Goal: Transaction & Acquisition: Purchase product/service

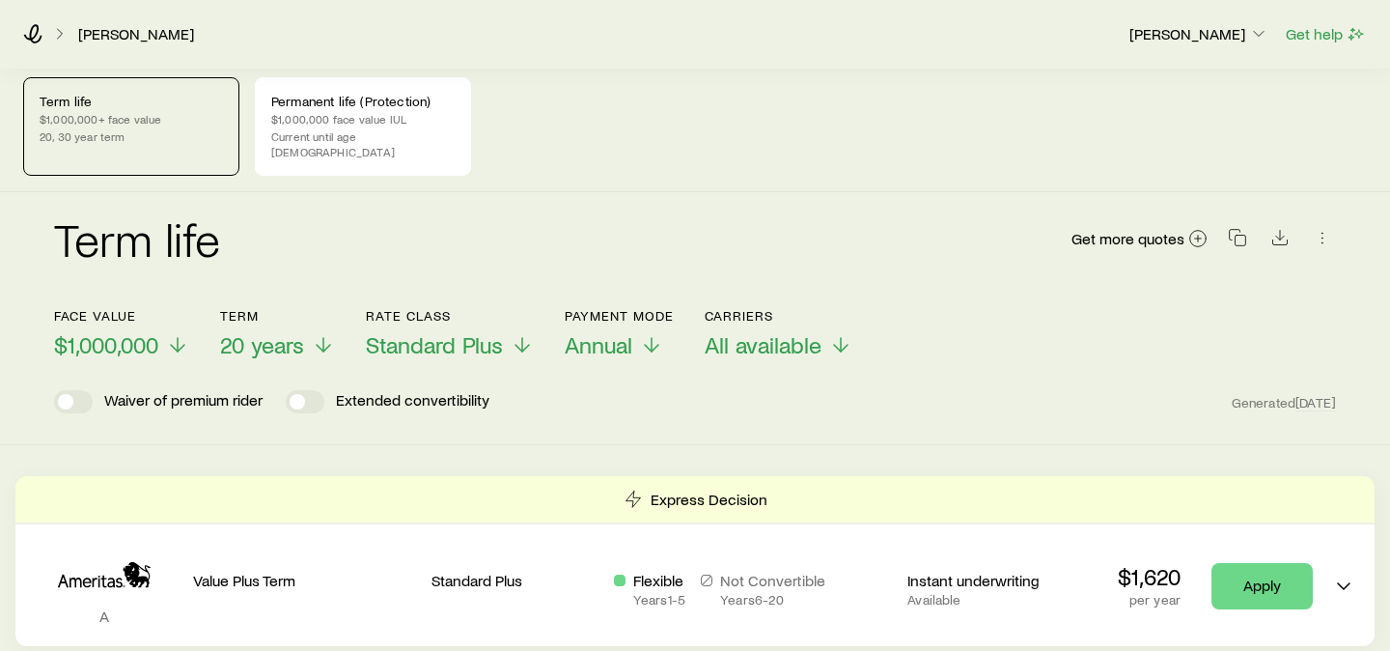
scroll to position [12, 0]
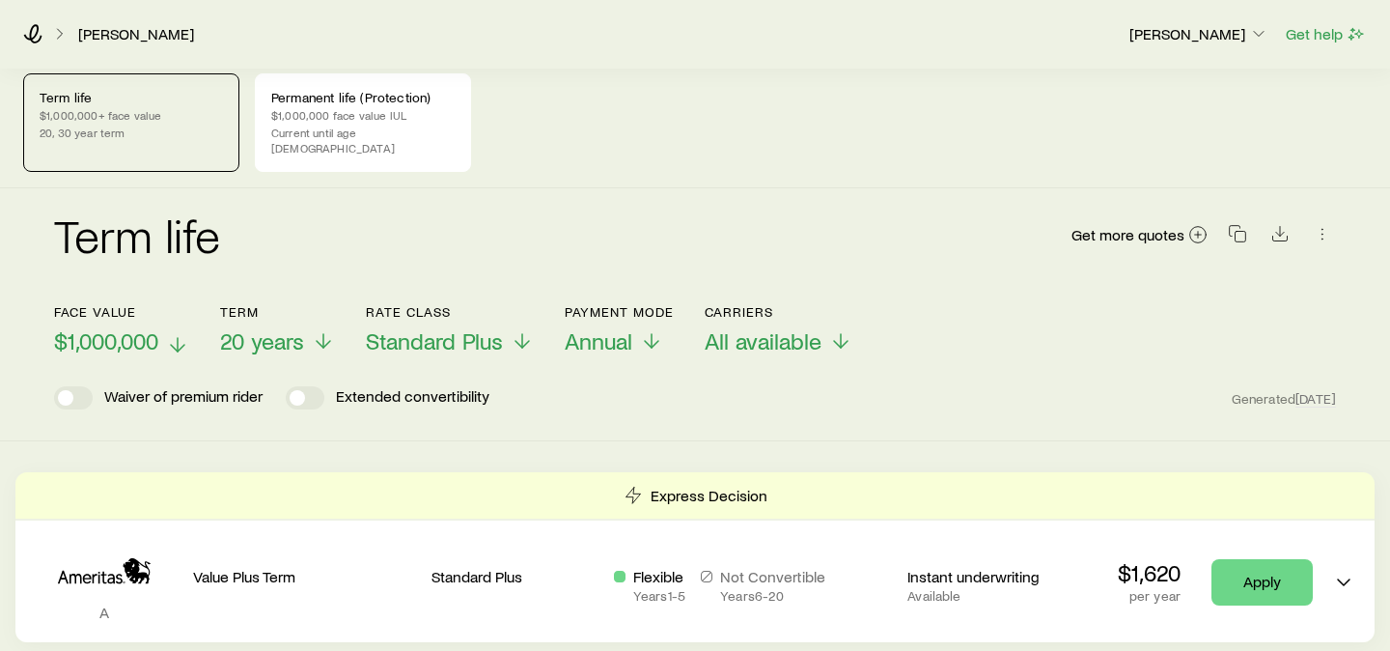
click at [128, 327] on span "$1,000,000" at bounding box center [106, 340] width 104 height 27
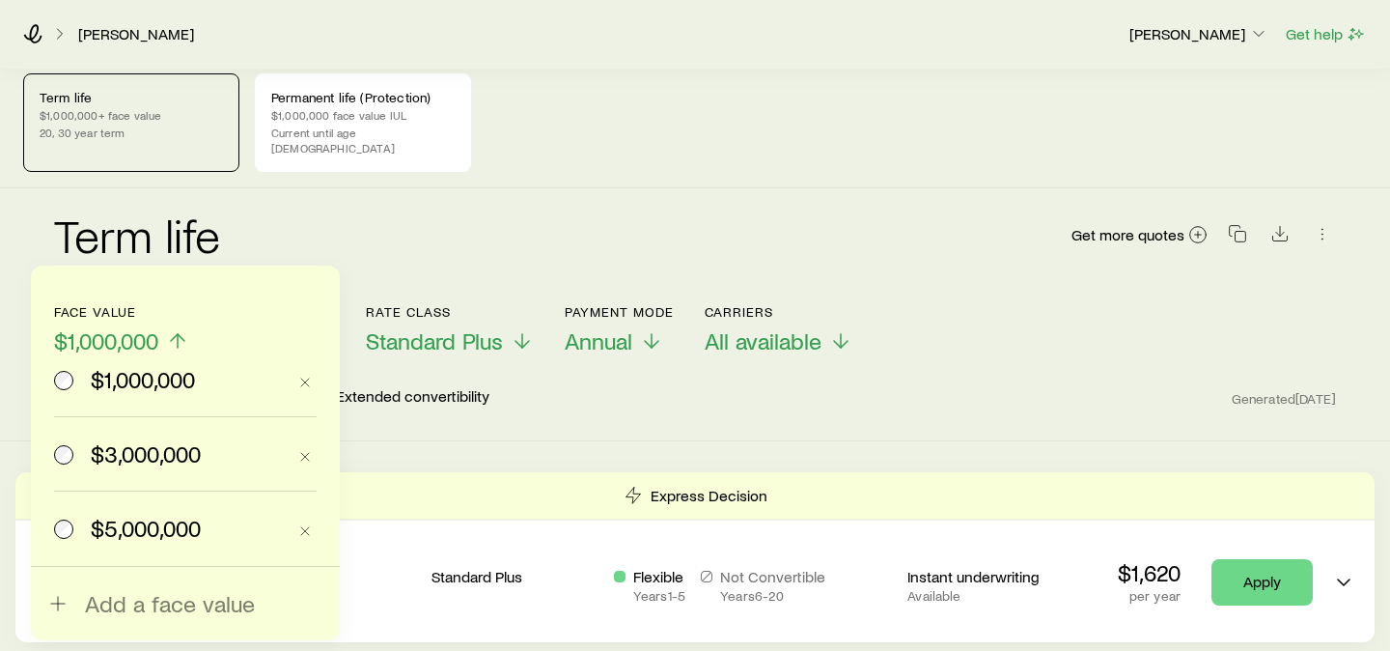
click at [162, 463] on span "$3,000,000" at bounding box center [146, 453] width 110 height 27
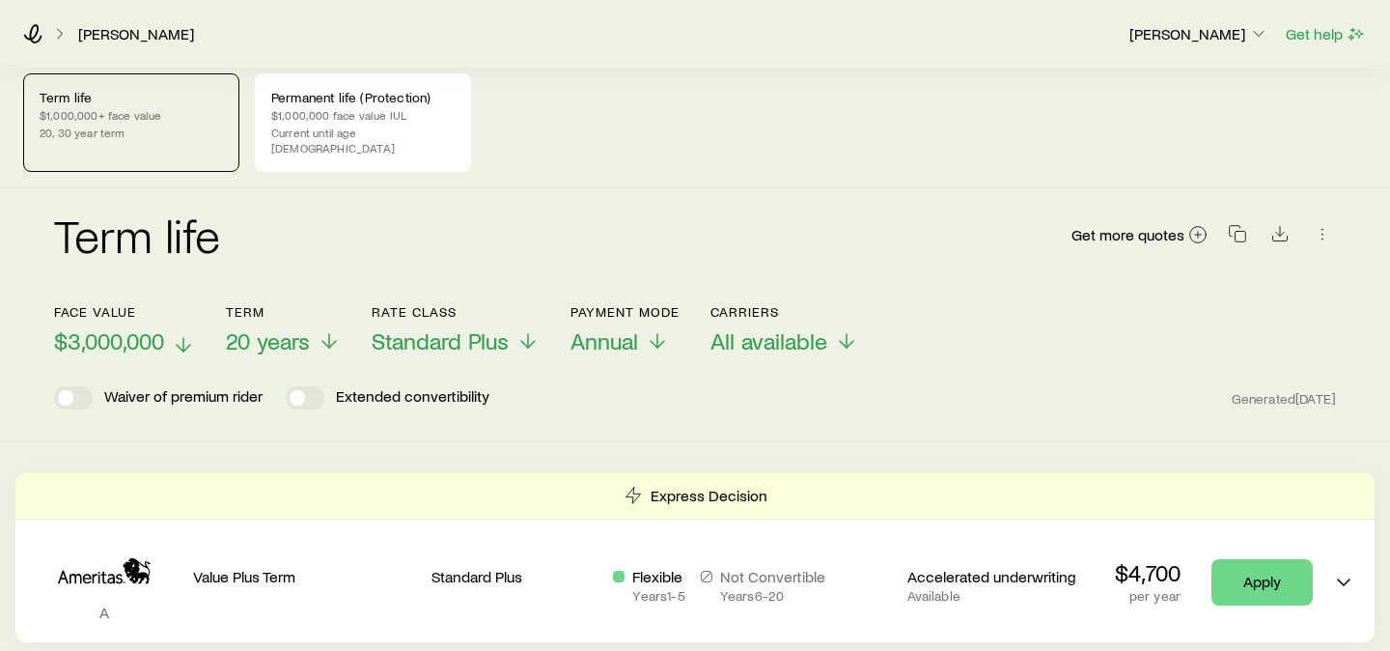
click at [166, 327] on p "$3,000,000" at bounding box center [124, 340] width 141 height 27
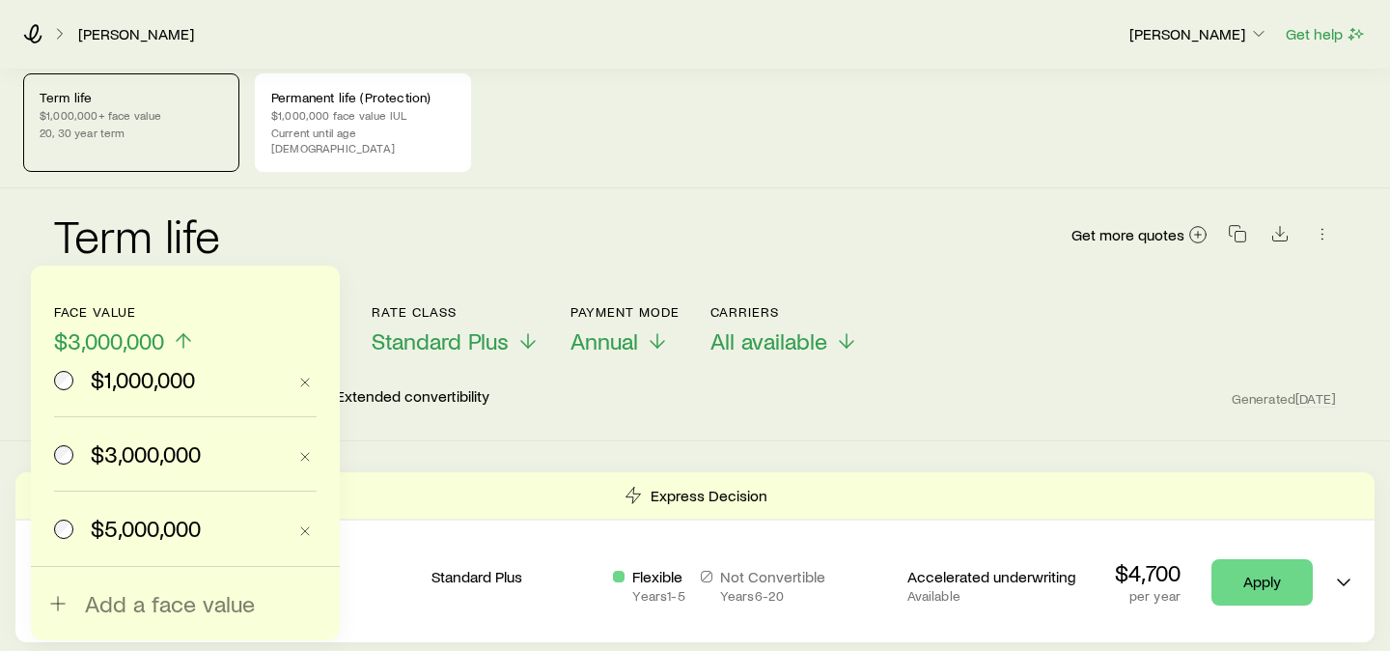
click at [160, 530] on span "$5,000,000" at bounding box center [146, 528] width 110 height 27
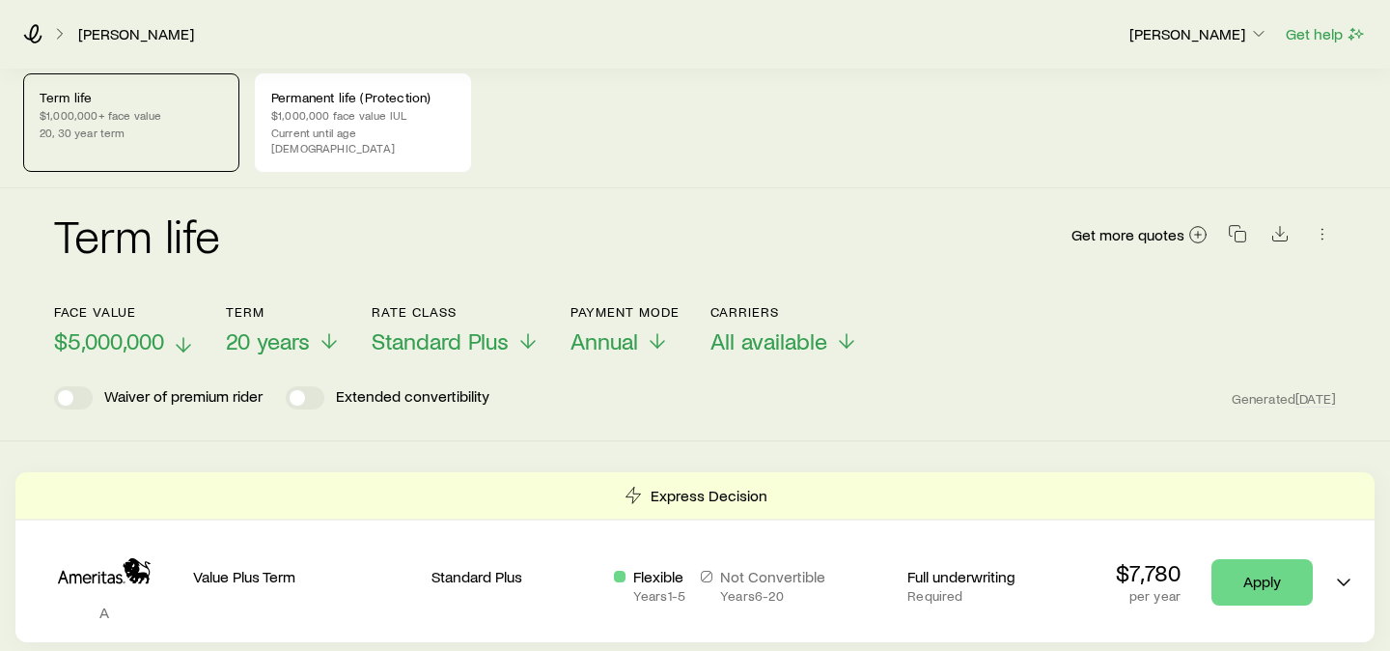
click at [141, 327] on span "$5,000,000" at bounding box center [109, 340] width 110 height 27
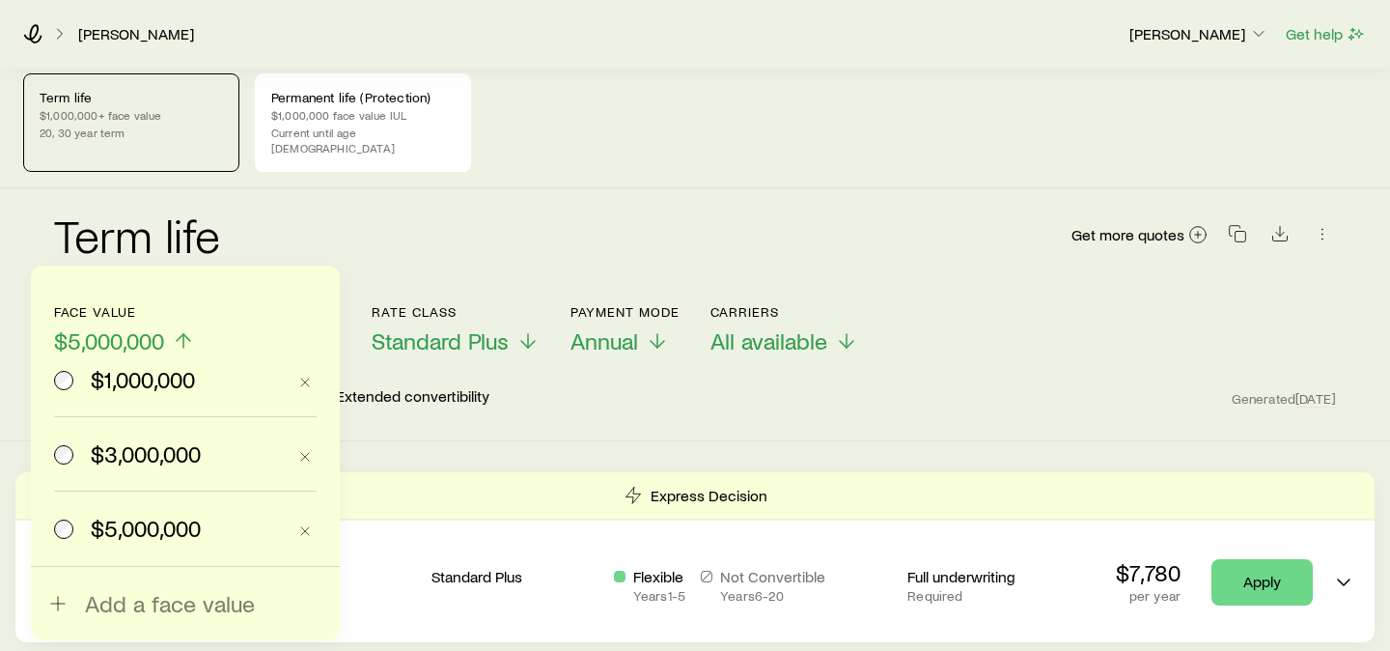
click at [118, 382] on span "$1,000,000" at bounding box center [143, 379] width 104 height 27
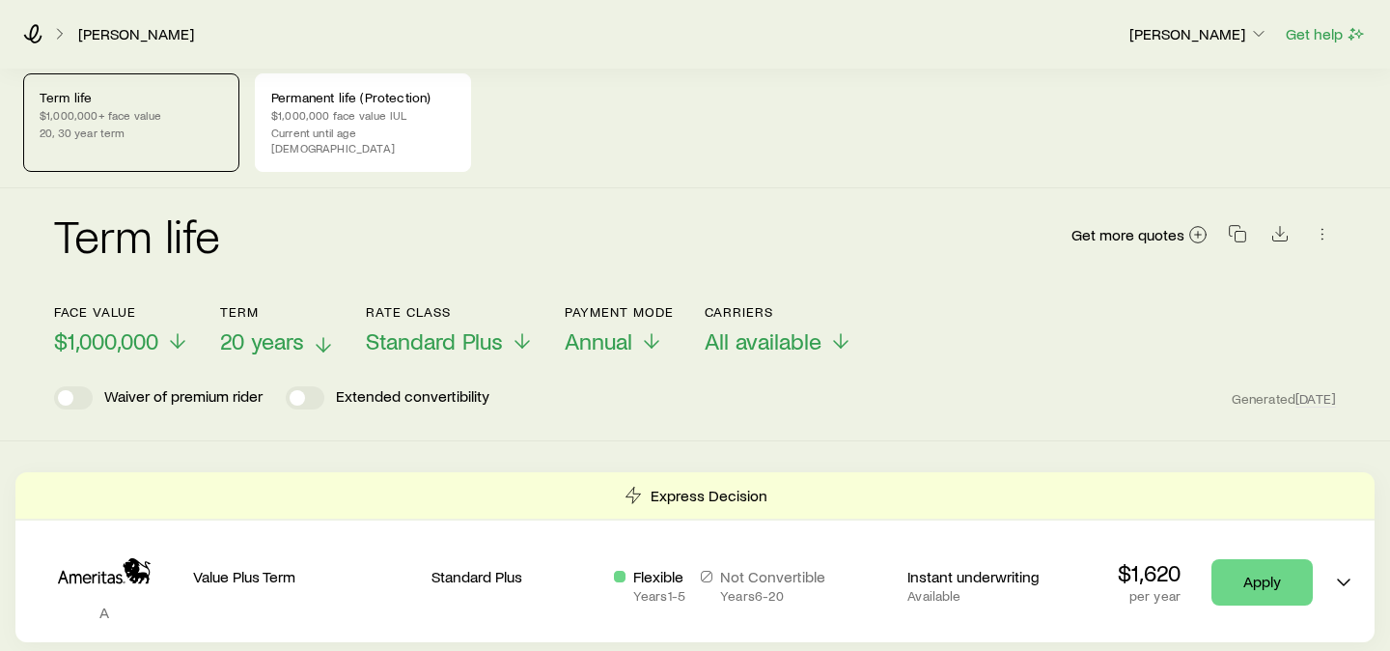
click at [297, 327] on span "20 years" at bounding box center [262, 340] width 84 height 27
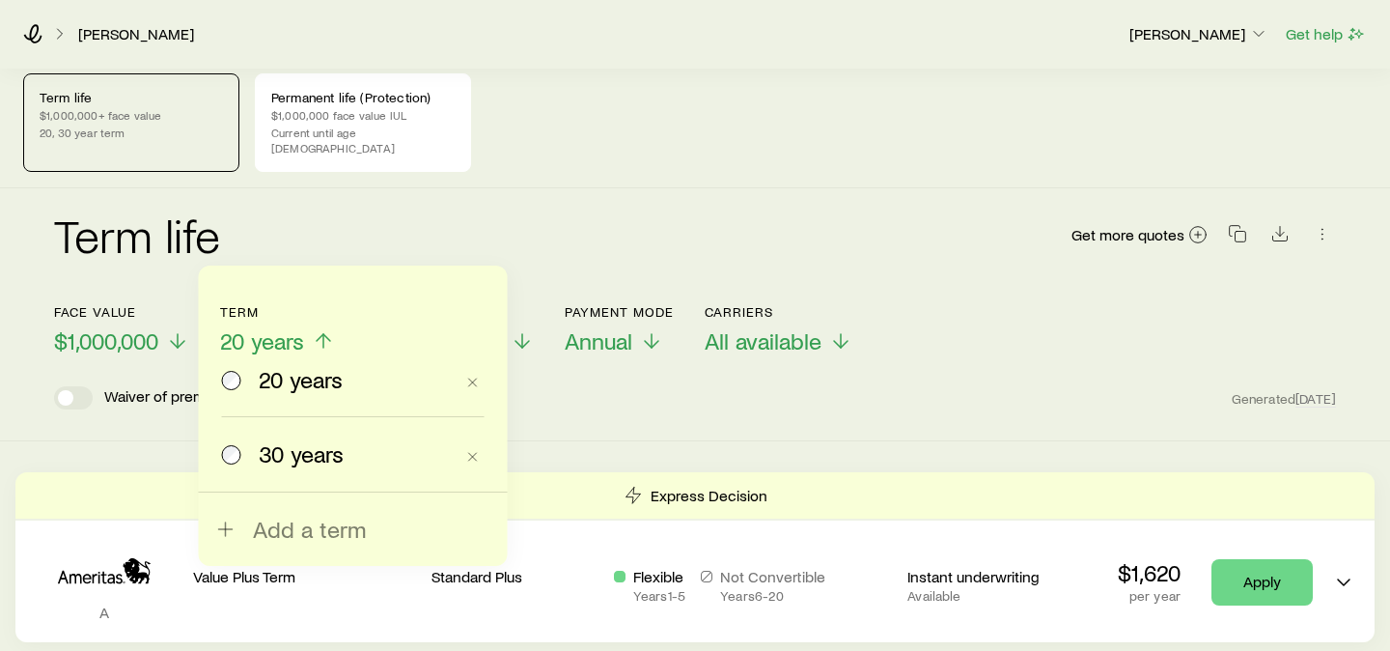
click at [297, 327] on span "20 years" at bounding box center [262, 340] width 84 height 27
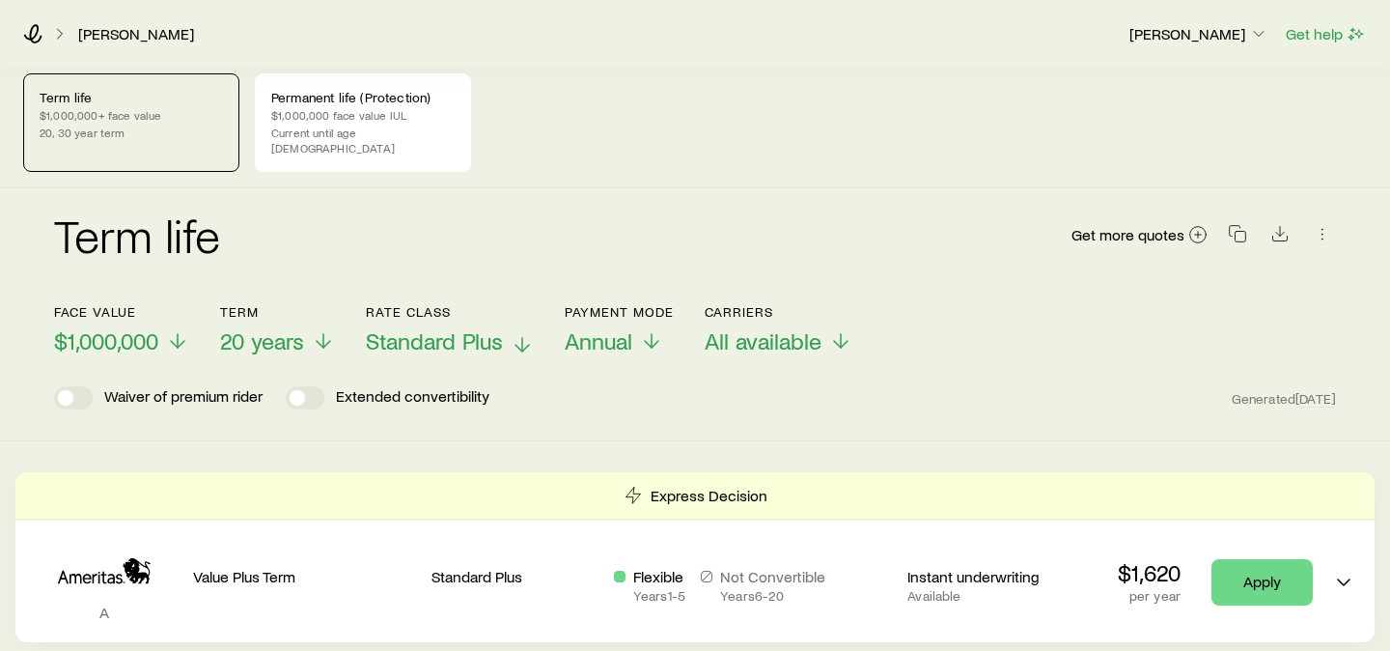
click at [499, 329] on span "Standard Plus" at bounding box center [434, 340] width 137 height 27
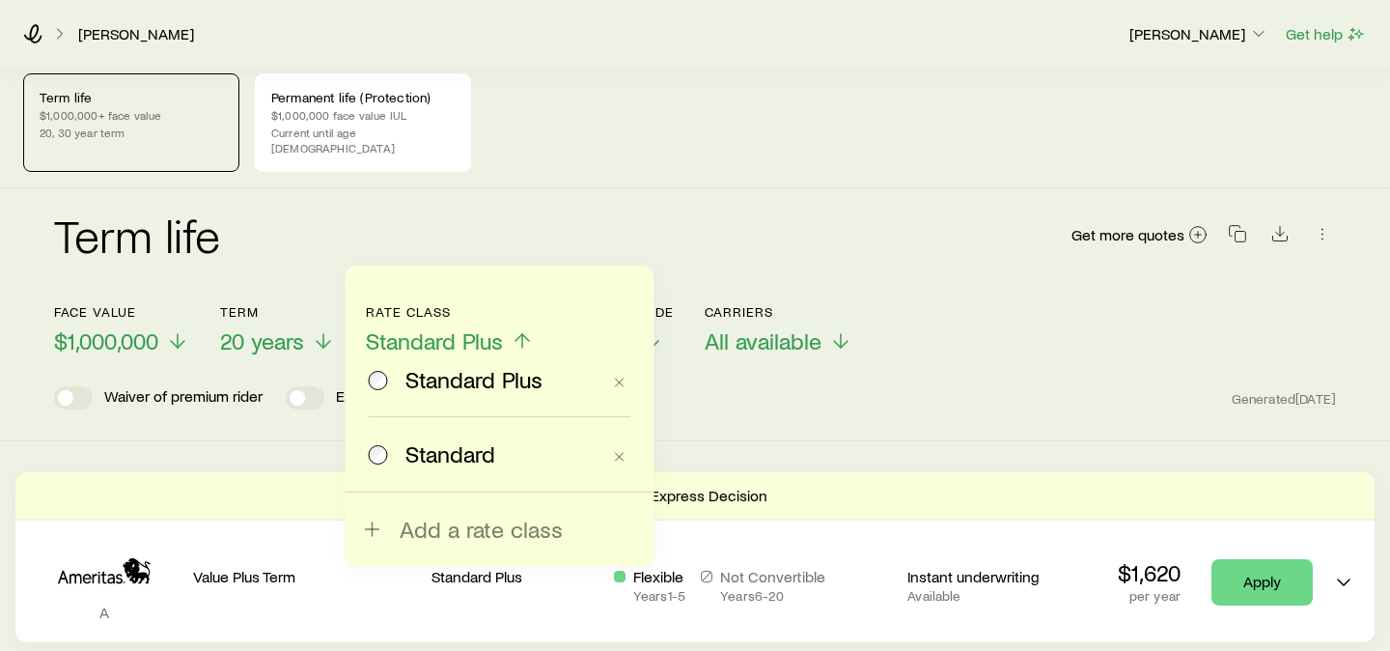
click at [499, 329] on span "Standard Plus" at bounding box center [434, 340] width 137 height 27
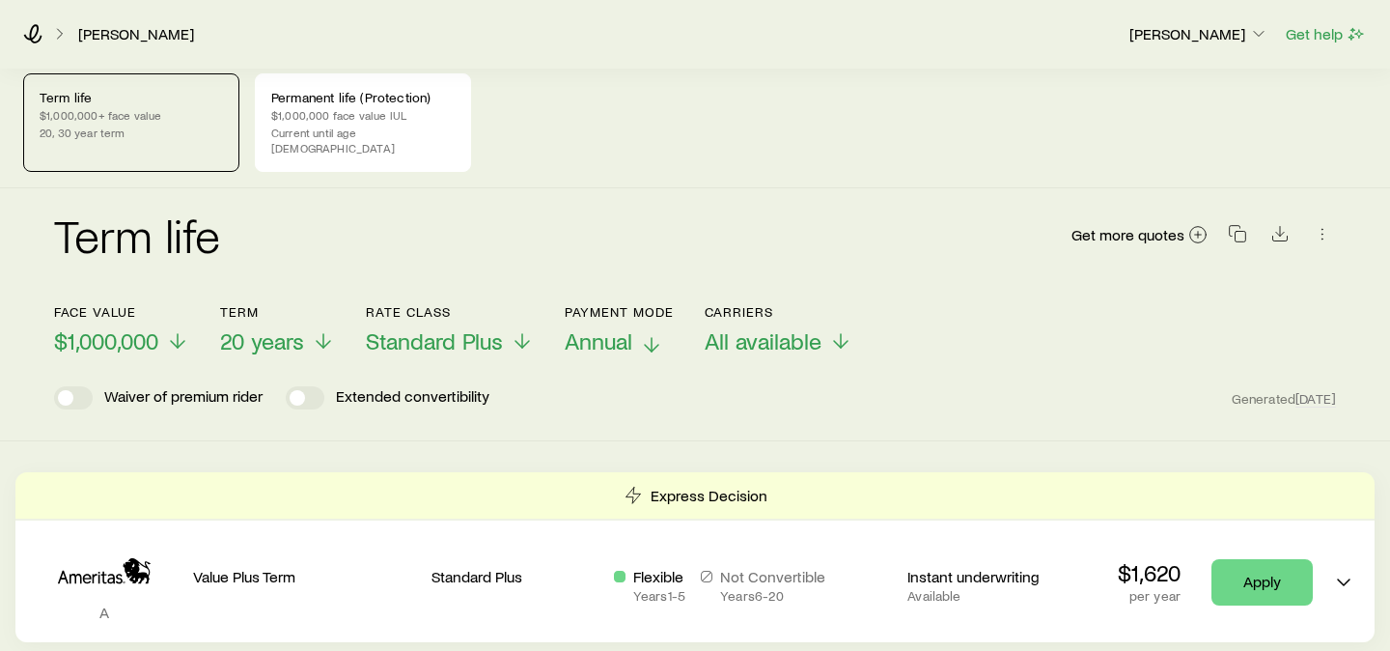
click at [636, 327] on p "Annual" at bounding box center [619, 340] width 109 height 27
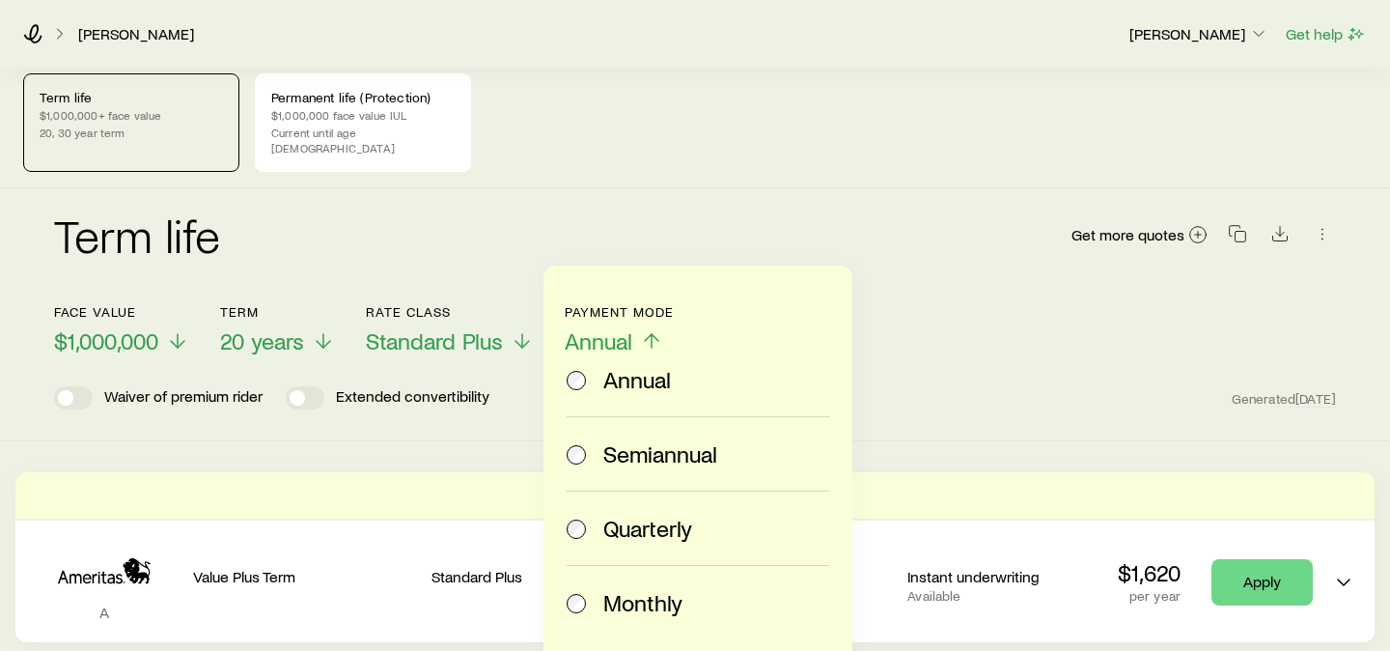
click at [636, 327] on p "Annual" at bounding box center [619, 340] width 109 height 27
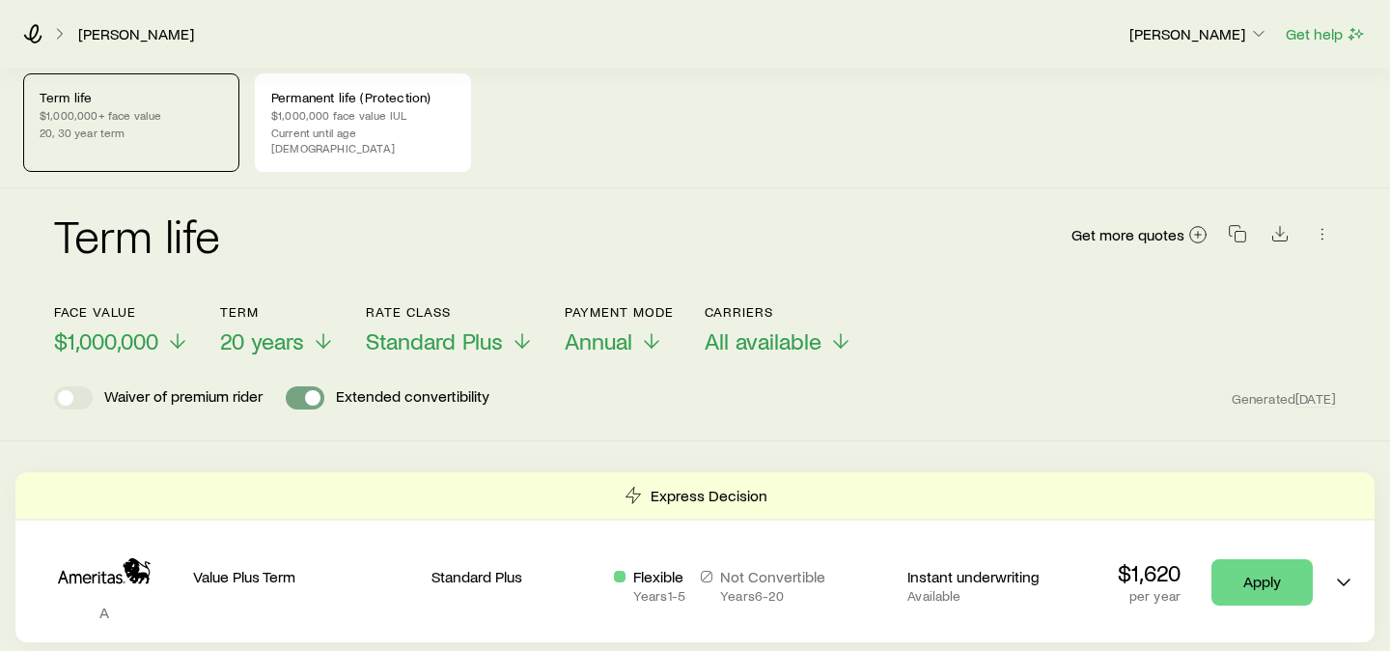
click at [298, 386] on span at bounding box center [305, 397] width 39 height 23
click at [76, 390] on span at bounding box center [80, 397] width 15 height 15
click at [75, 390] on span at bounding box center [80, 397] width 15 height 15
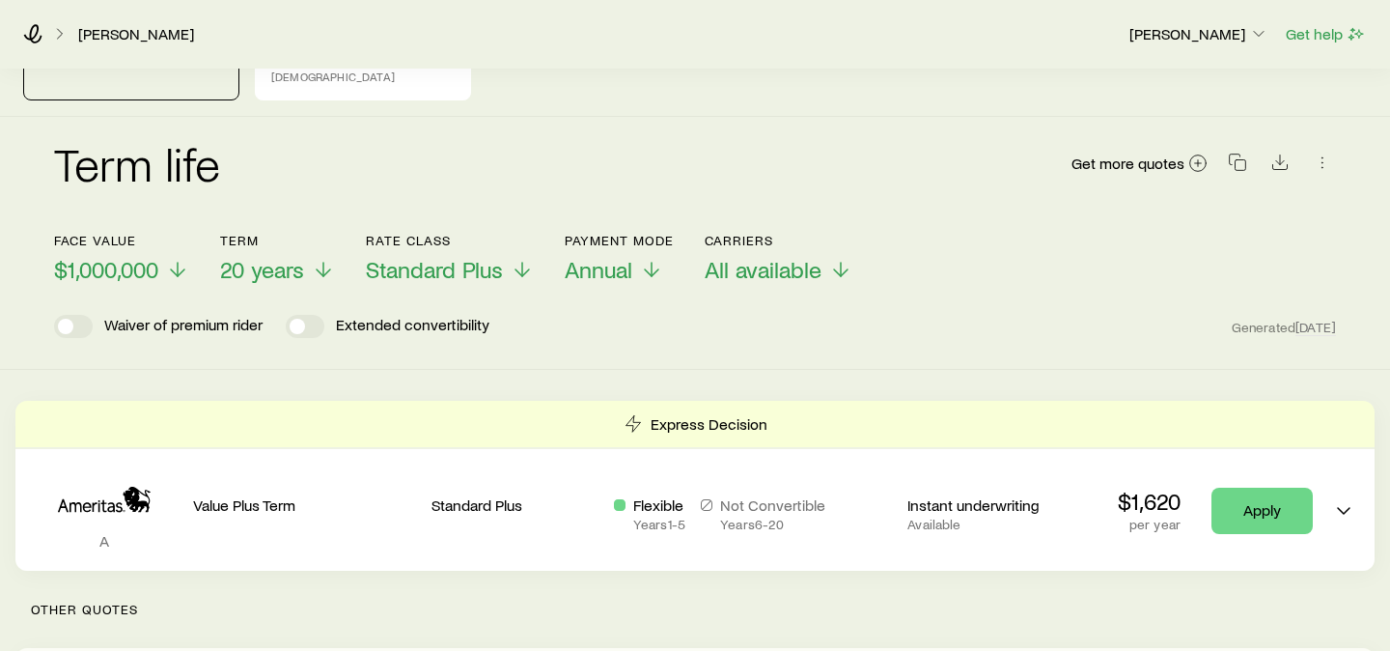
scroll to position [131, 0]
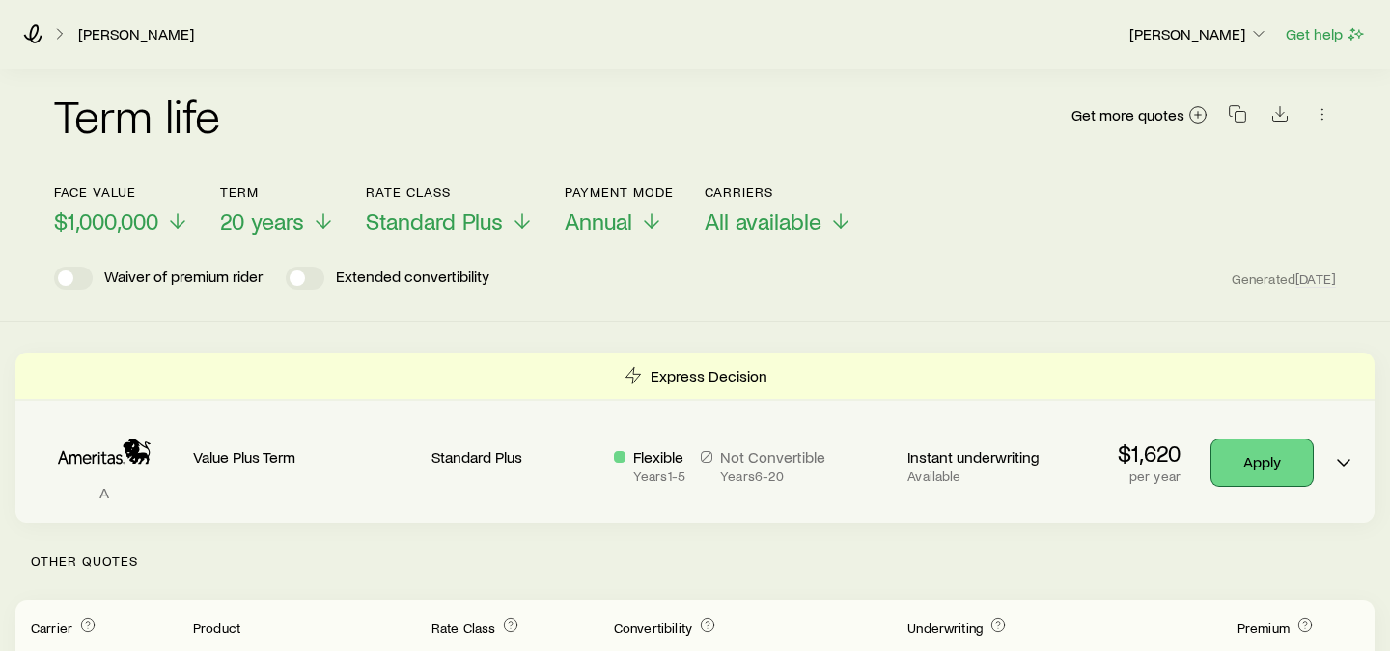
click at [1247, 441] on link "Apply" at bounding box center [1262, 462] width 101 height 46
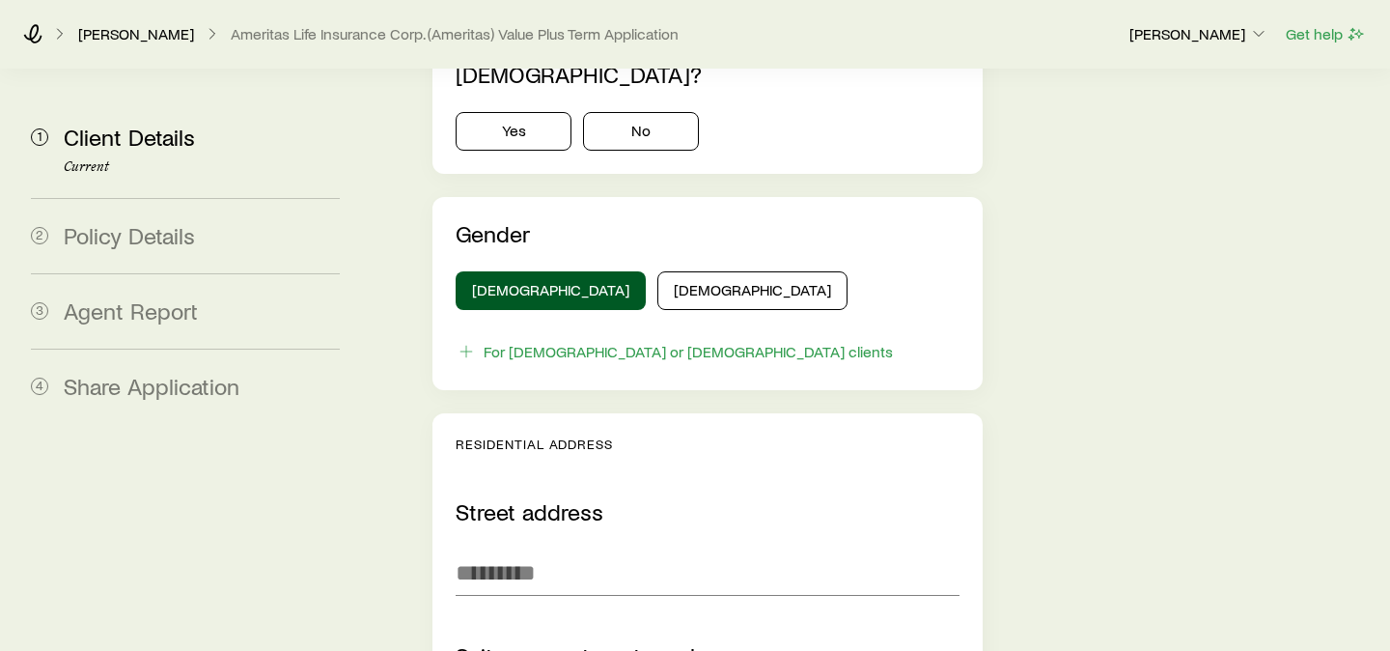
scroll to position [1467, 0]
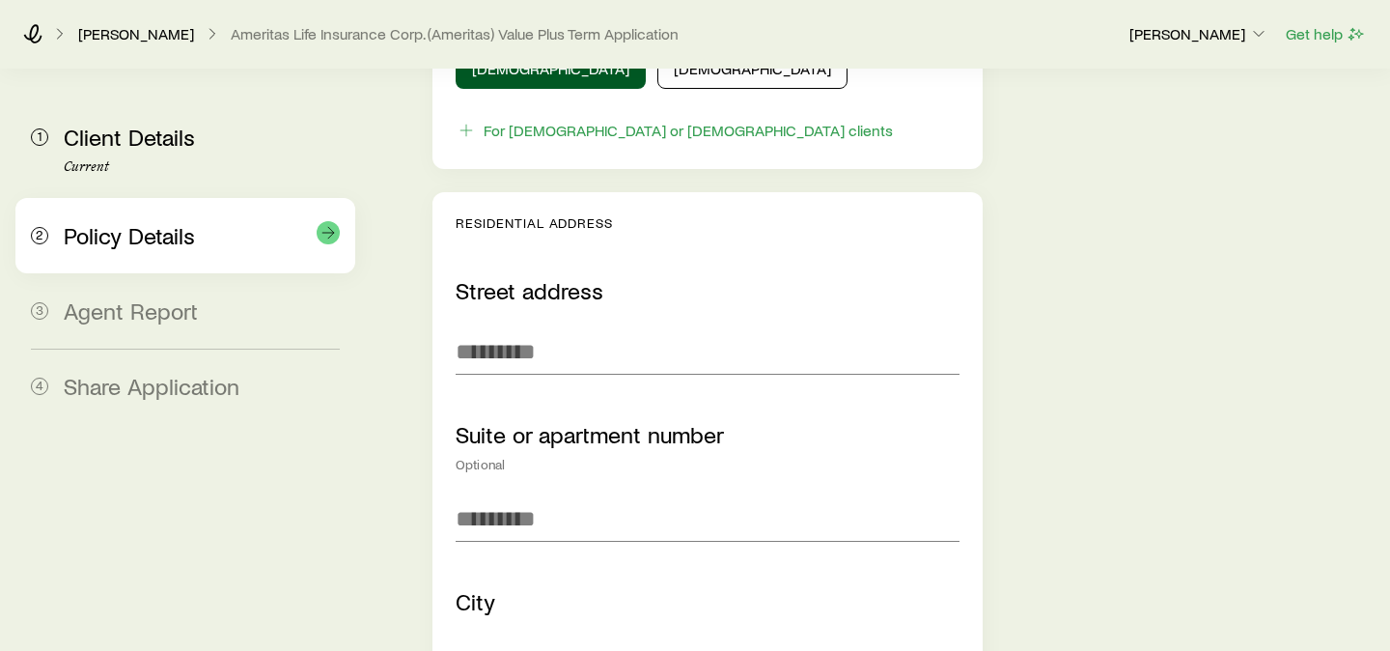
click at [44, 247] on div "2" at bounding box center [39, 236] width 17 height 28
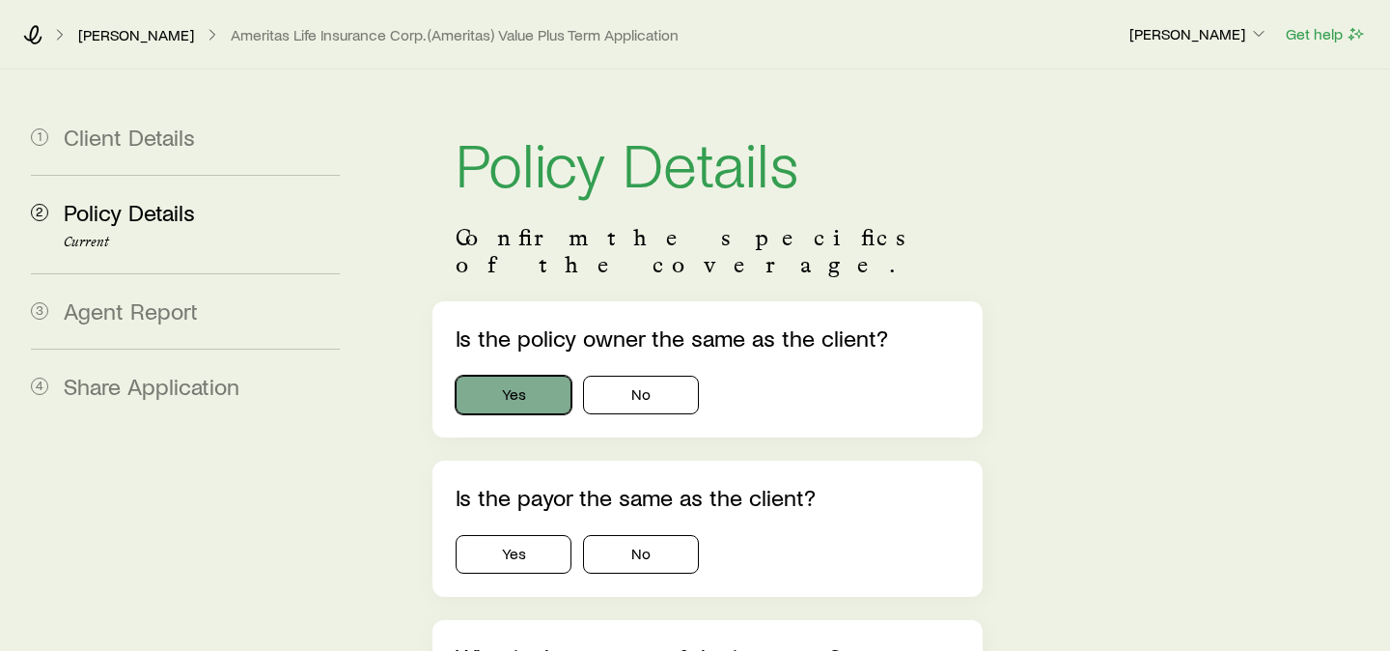
click at [520, 376] on button "Yes" at bounding box center [514, 395] width 116 height 39
click at [539, 535] on button "Yes" at bounding box center [514, 554] width 116 height 39
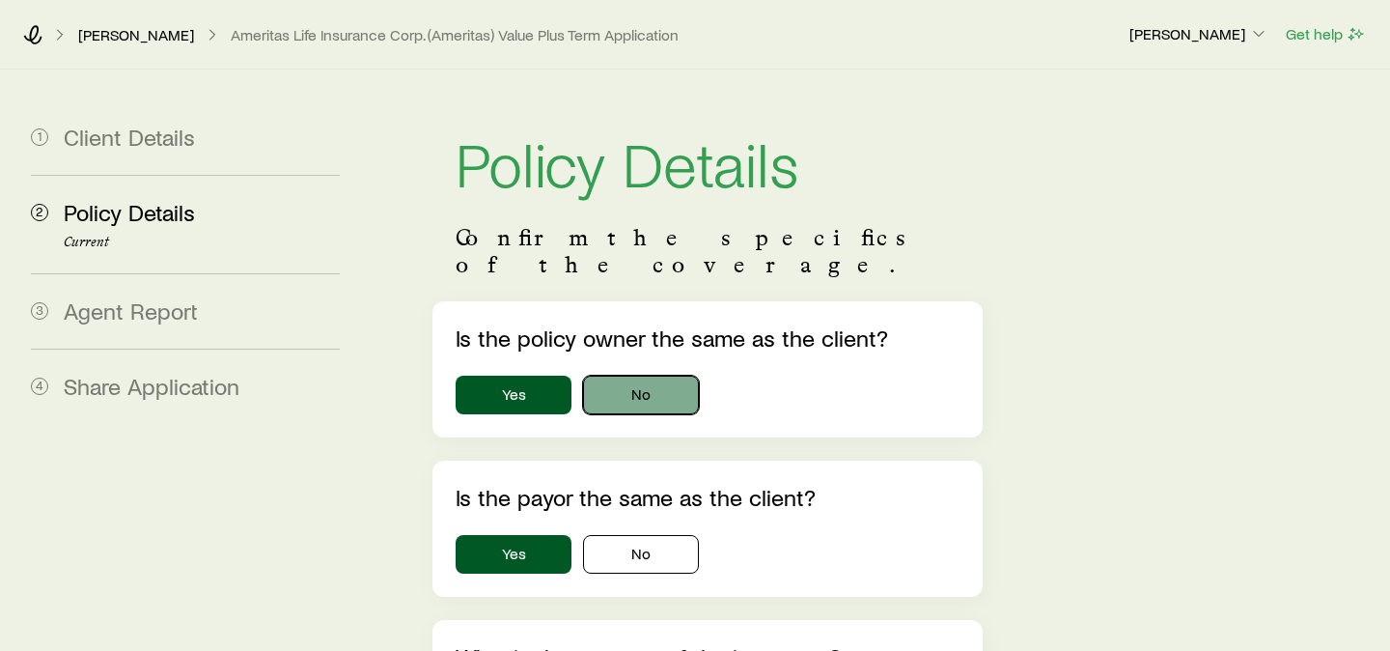
click at [656, 376] on button "No" at bounding box center [641, 395] width 116 height 39
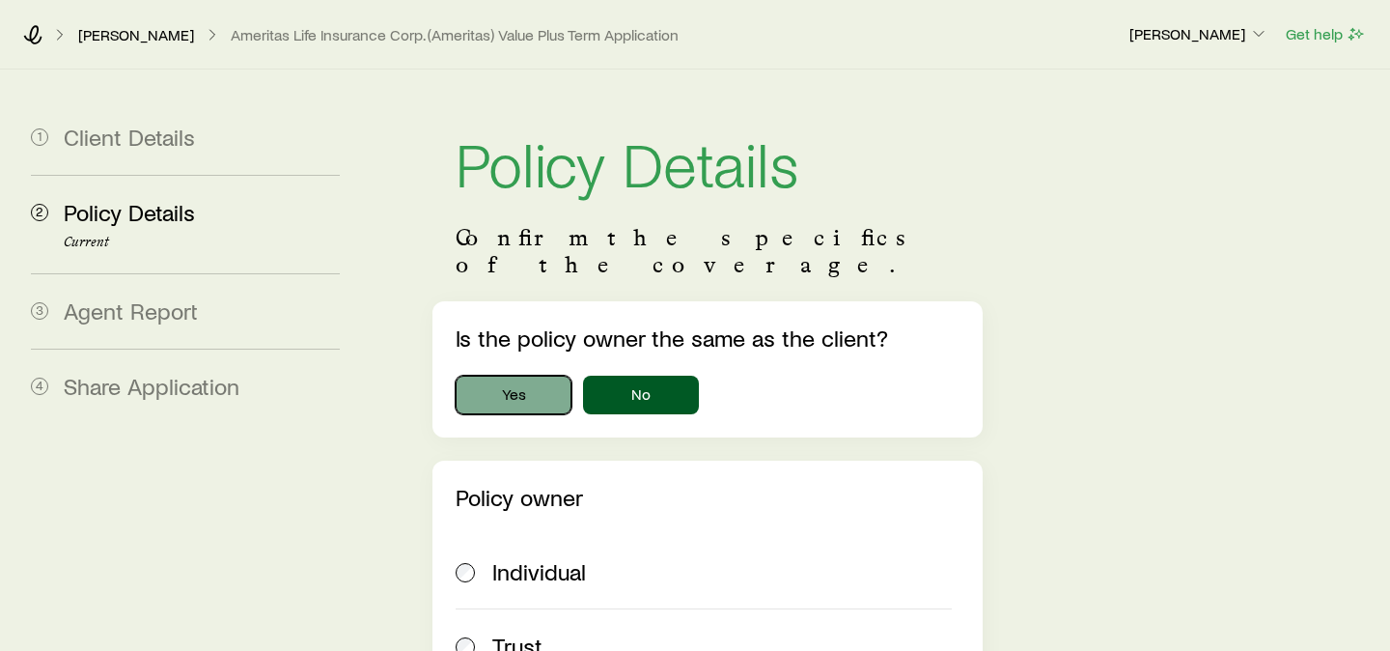
click at [508, 376] on button "Yes" at bounding box center [514, 395] width 116 height 39
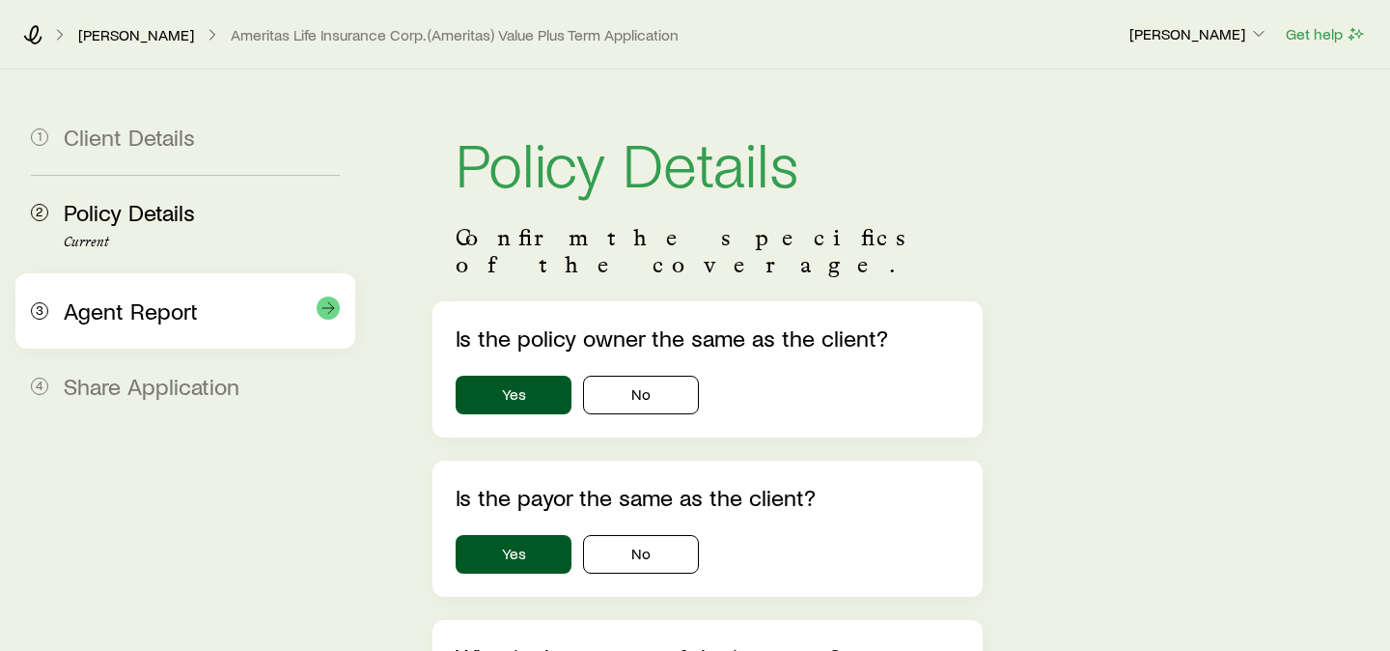
click at [130, 309] on span "Agent Report" at bounding box center [131, 310] width 134 height 28
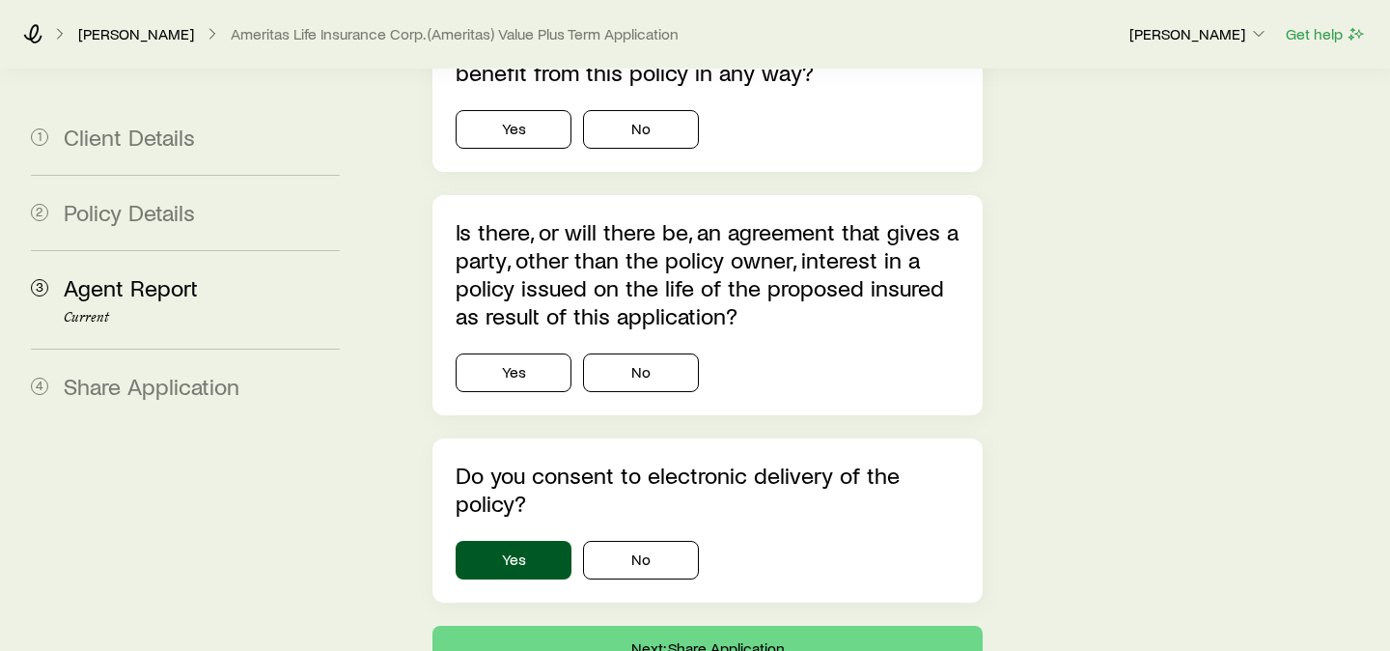
scroll to position [3347, 0]
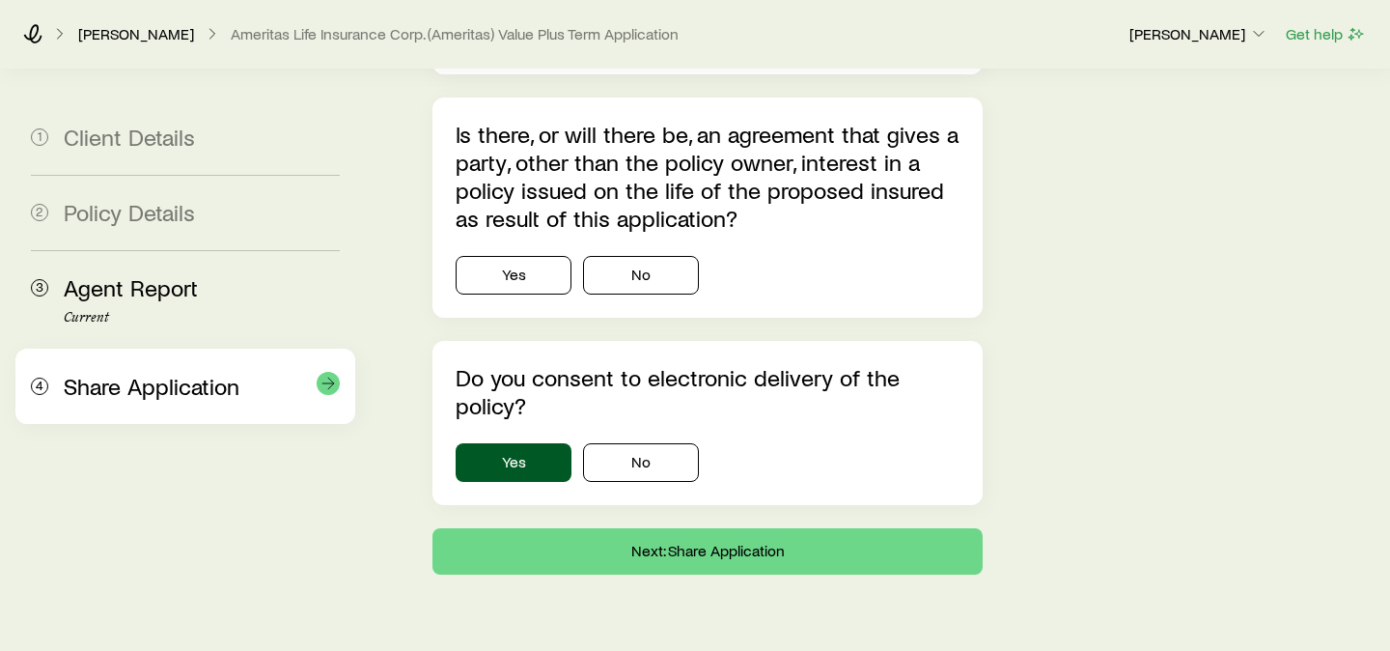
click at [141, 383] on span "Share Application" at bounding box center [152, 386] width 176 height 28
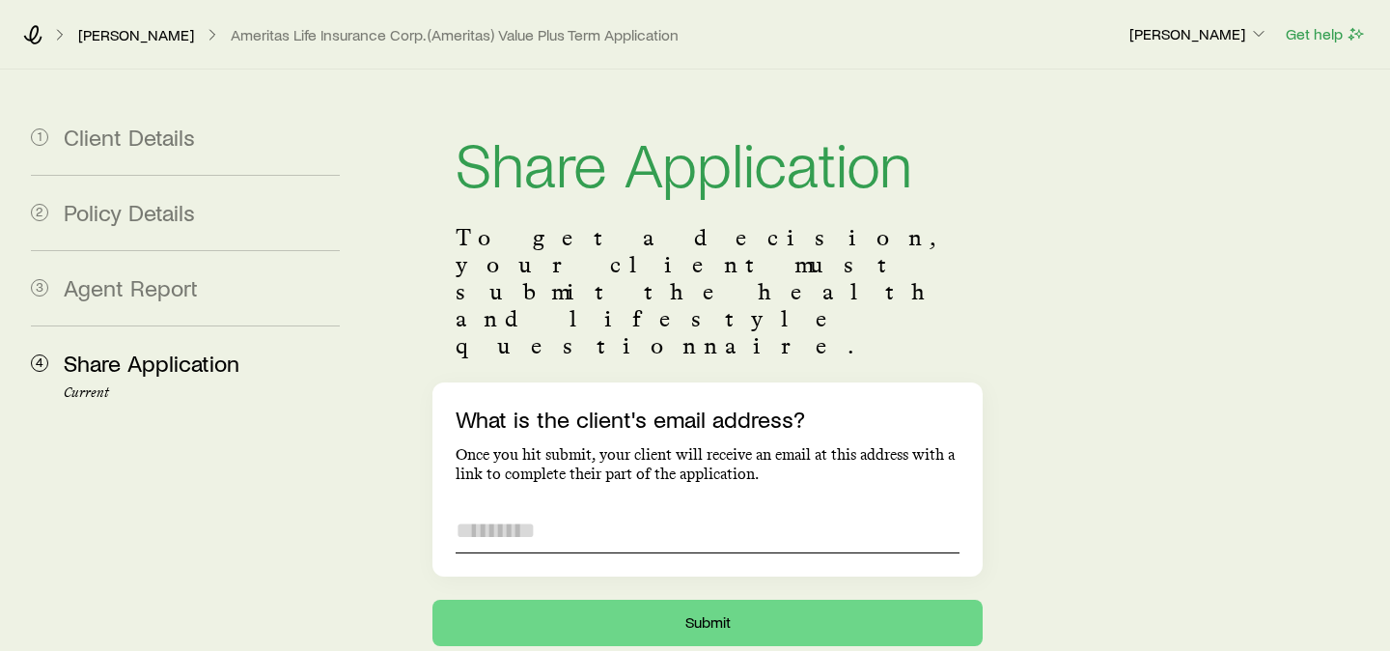
click at [602, 507] on input "What is the client's email address?" at bounding box center [708, 530] width 504 height 46
click at [1193, 276] on div "Share Application To get a decision, your client must submit the health and lif…" at bounding box center [876, 358] width 996 height 576
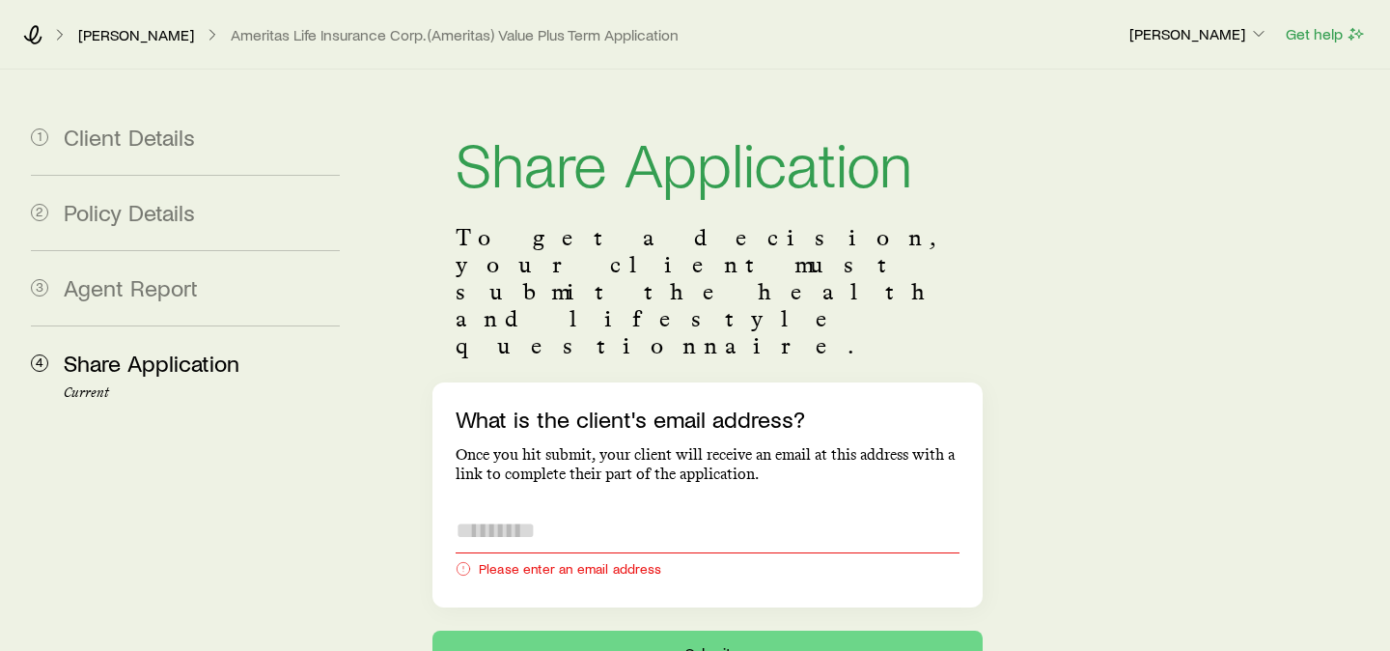
click at [639, 507] on input "What is the client's email address?" at bounding box center [708, 530] width 504 height 46
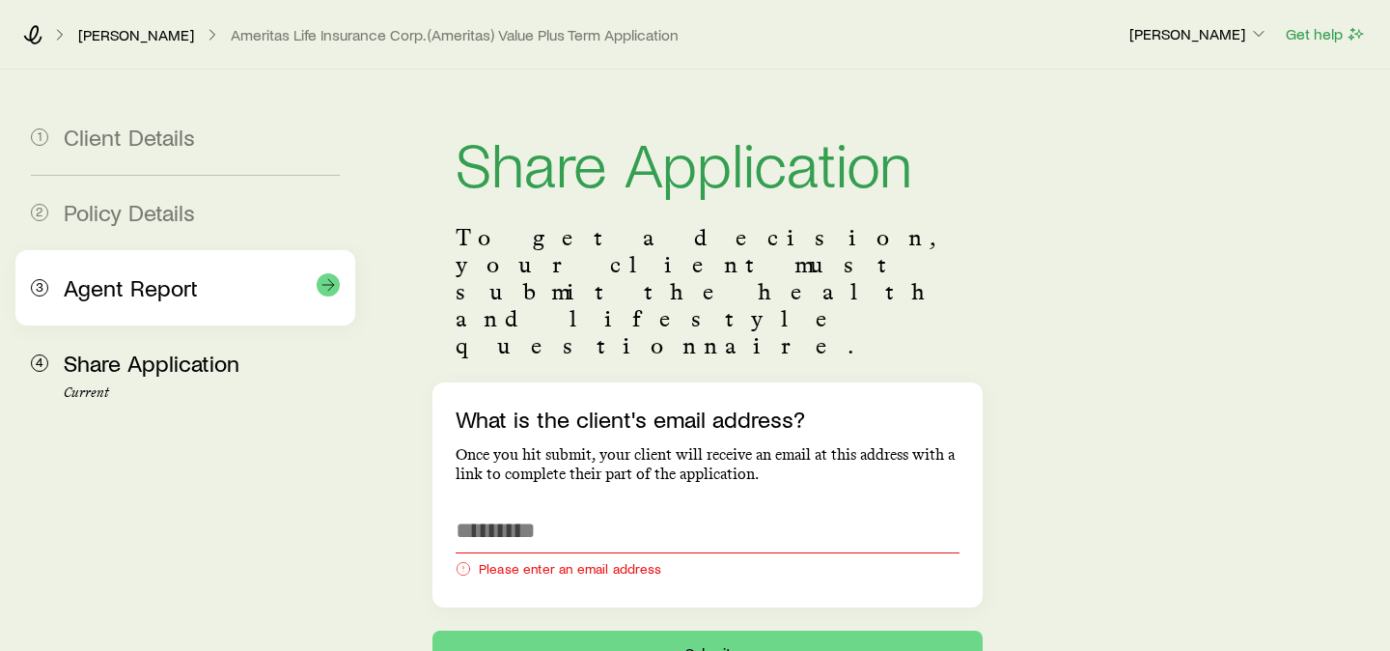
click at [178, 301] on div "Agent Report" at bounding box center [202, 288] width 276 height 28
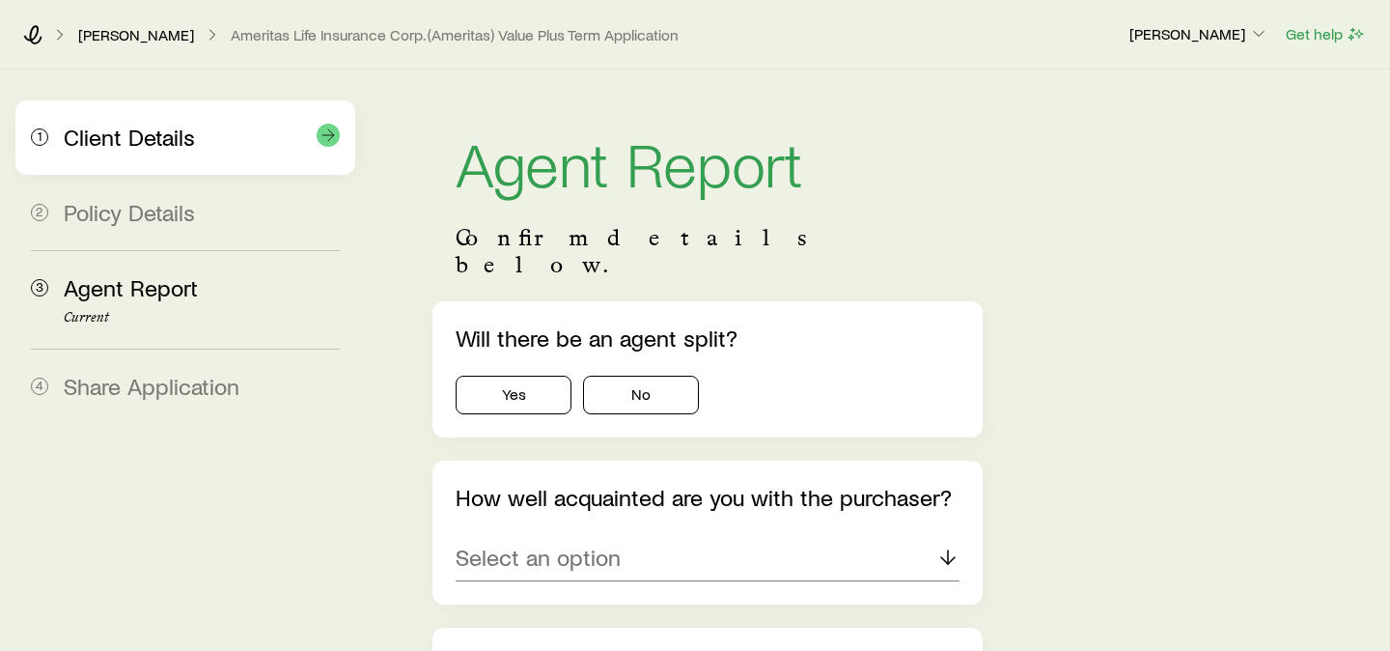
click at [174, 129] on span "Client Details" at bounding box center [129, 137] width 131 height 28
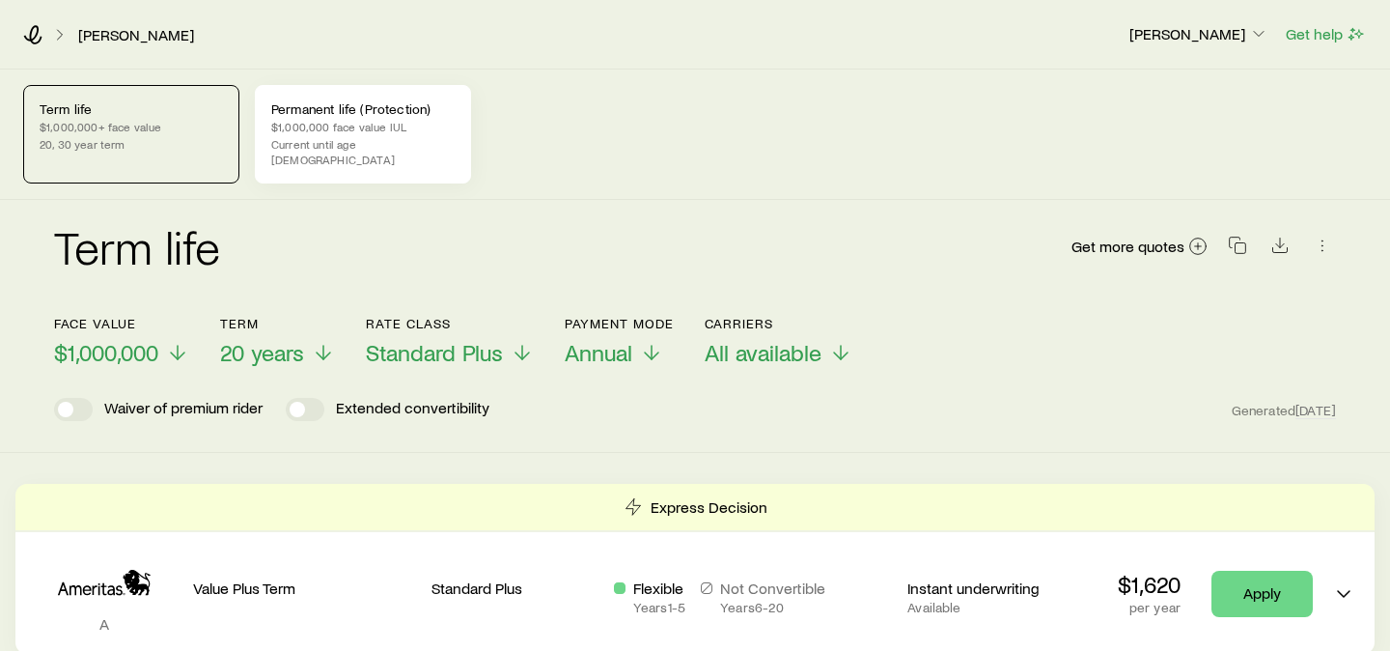
click at [361, 119] on p "$1,000,000 face value IUL" at bounding box center [362, 126] width 183 height 15
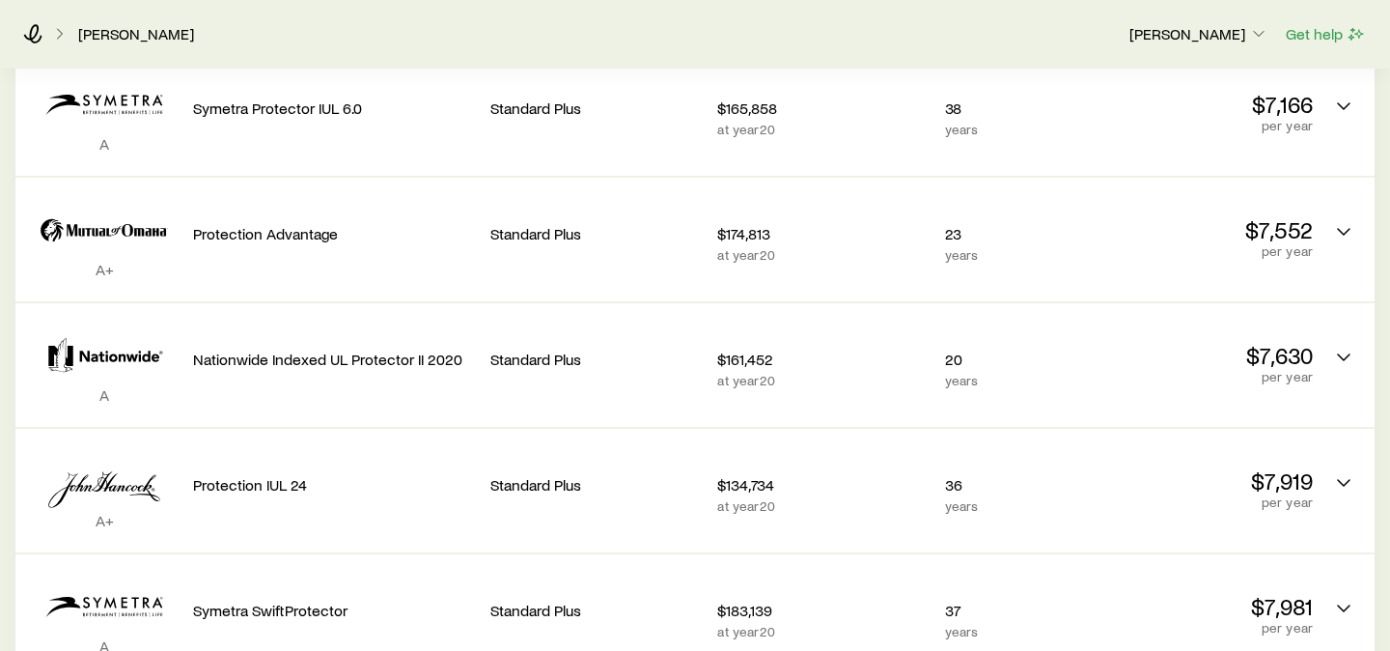
scroll to position [539, 0]
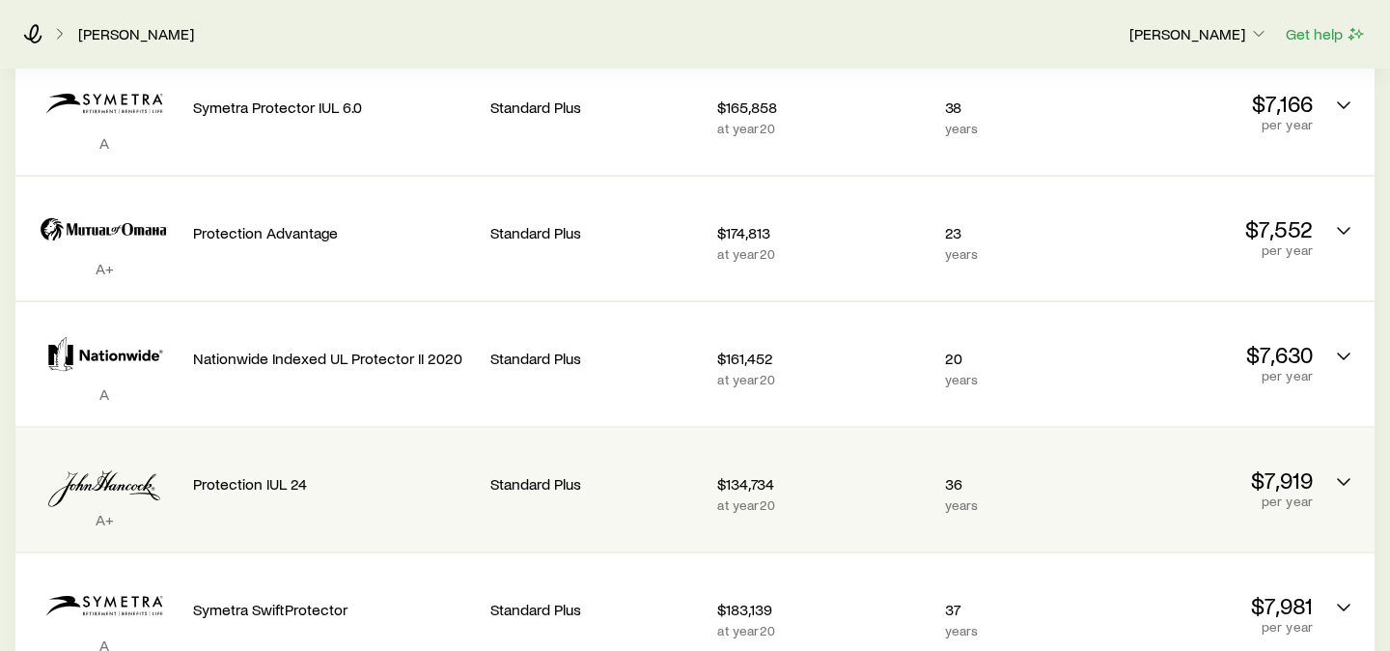
click at [824, 474] on p "$134,734" at bounding box center [822, 483] width 211 height 19
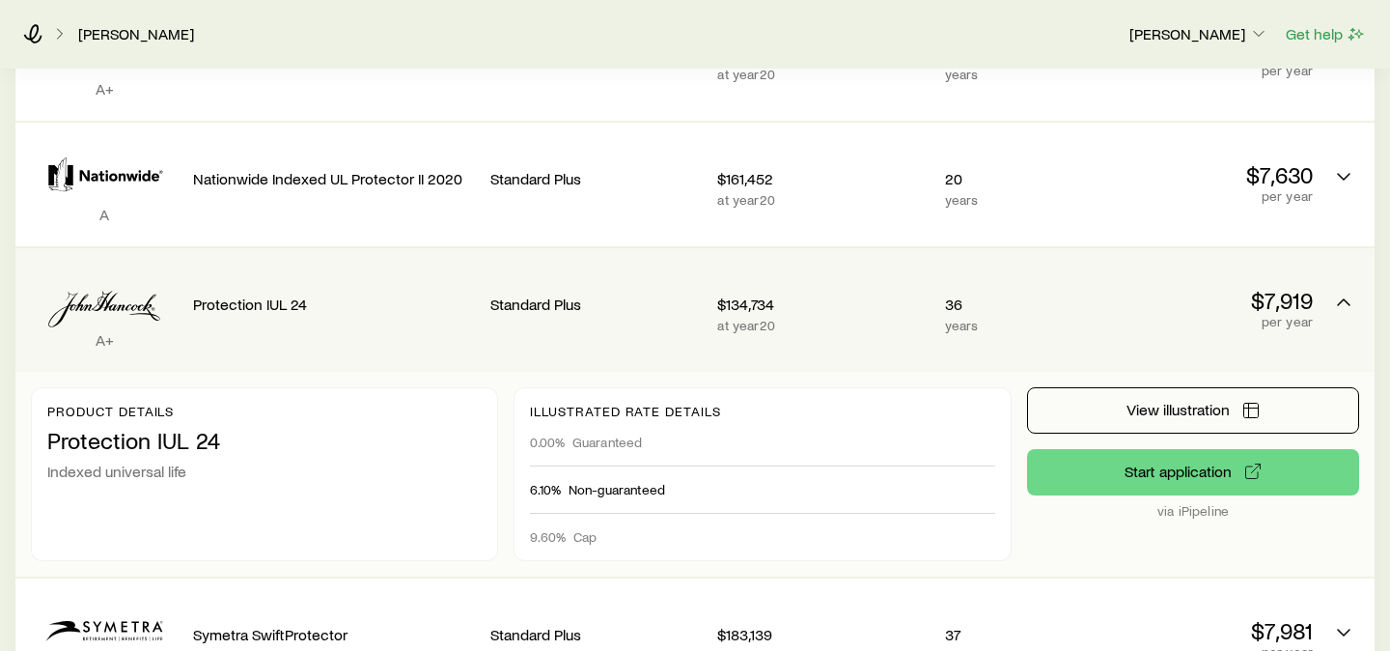
scroll to position [729, 0]
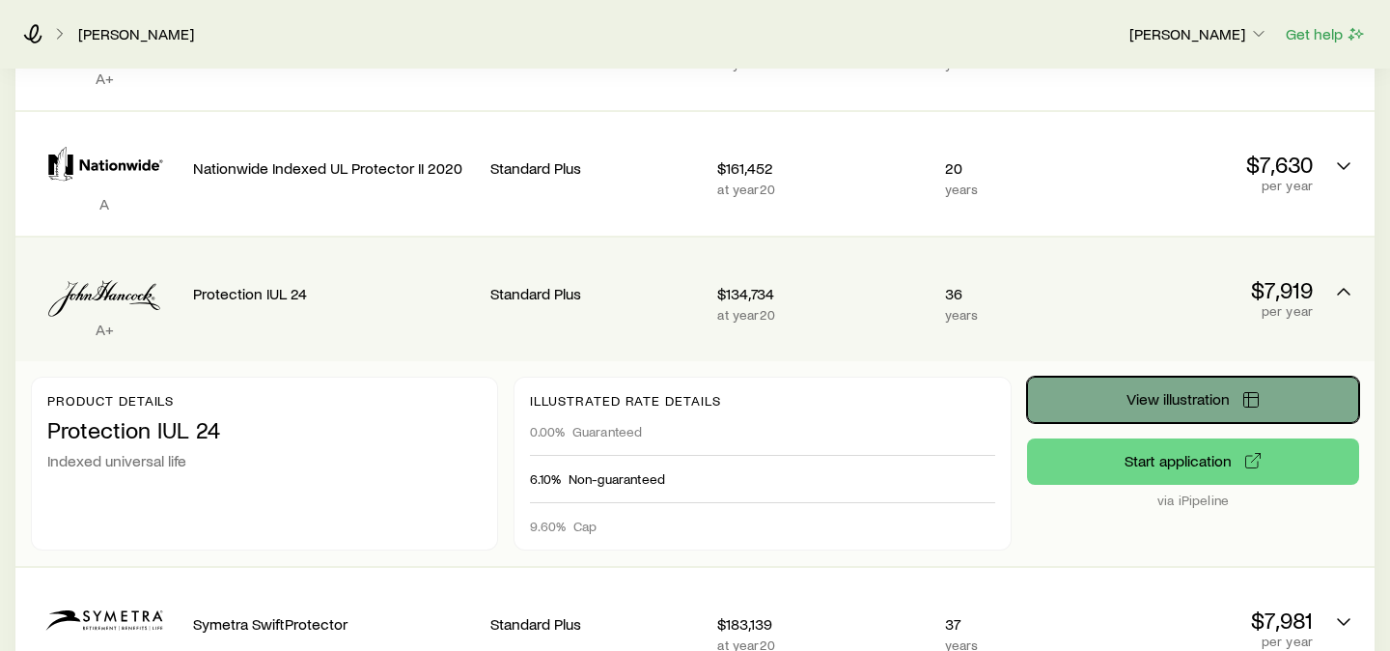
click at [1210, 391] on span "View illustration" at bounding box center [1178, 398] width 103 height 15
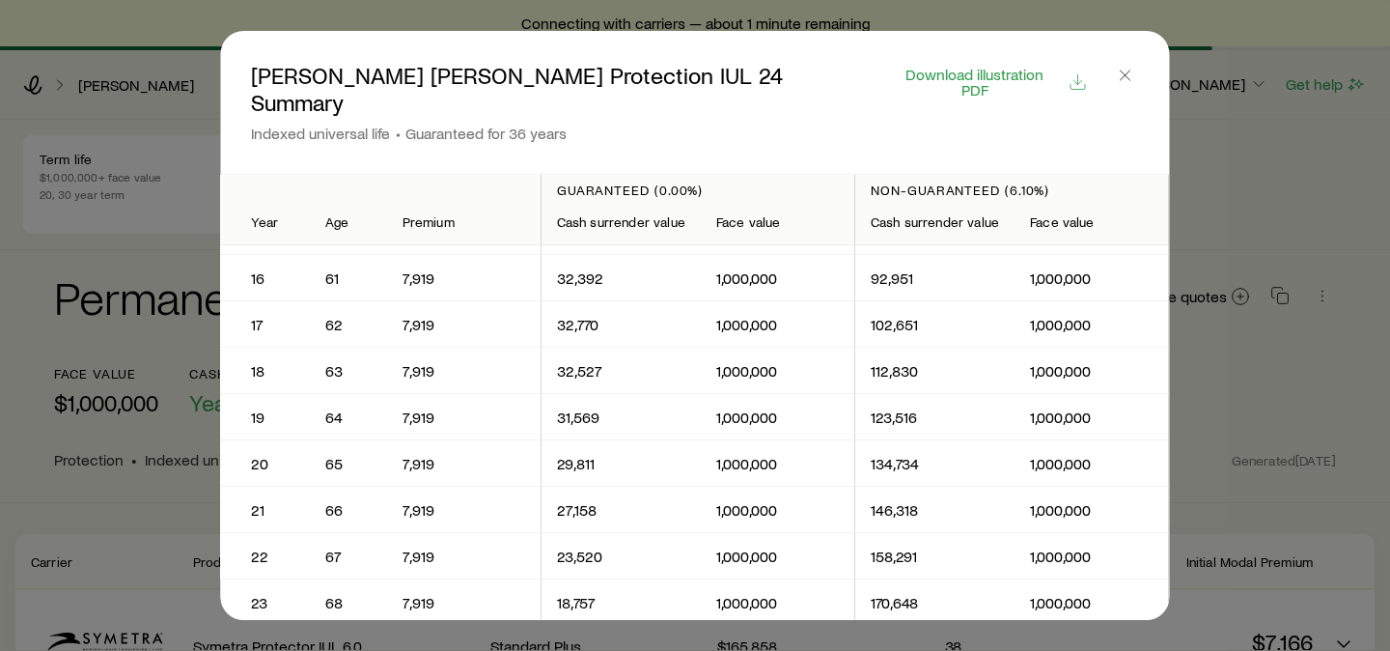
scroll to position [0, 0]
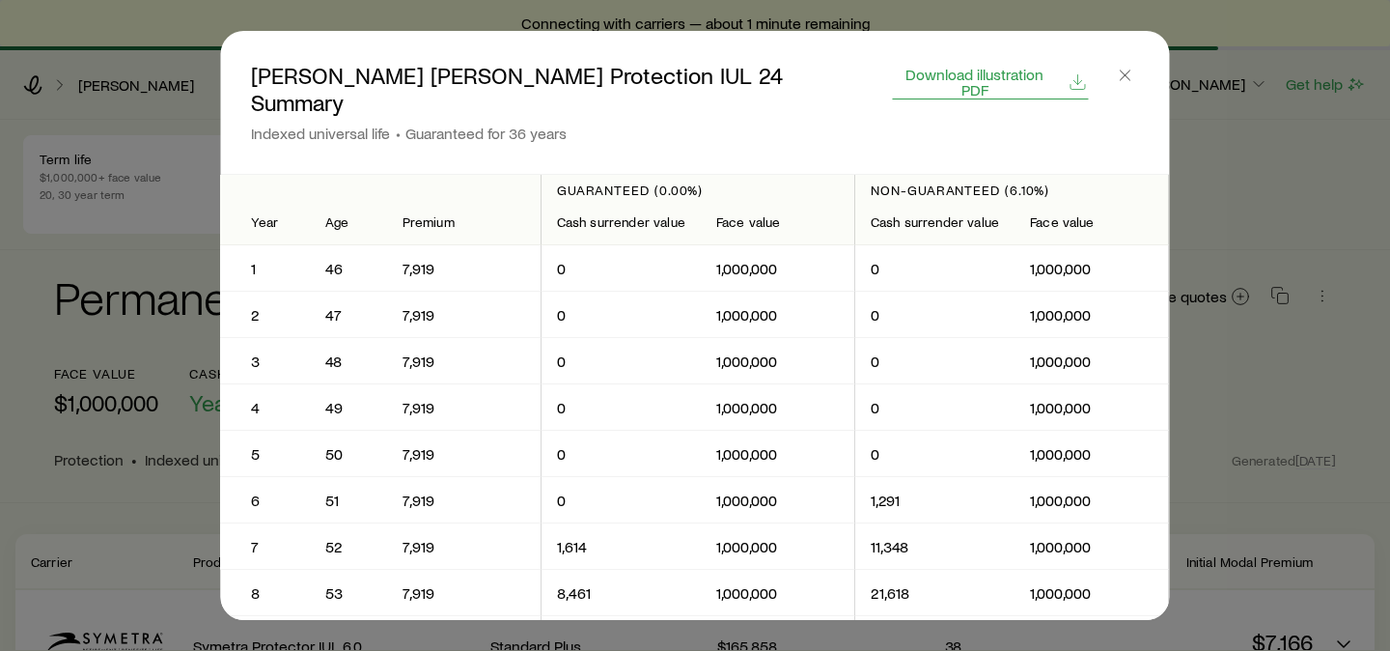
click at [986, 81] on span "Download illustration PDF" at bounding box center [974, 82] width 163 height 31
click at [1122, 77] on icon "button" at bounding box center [1125, 75] width 19 height 19
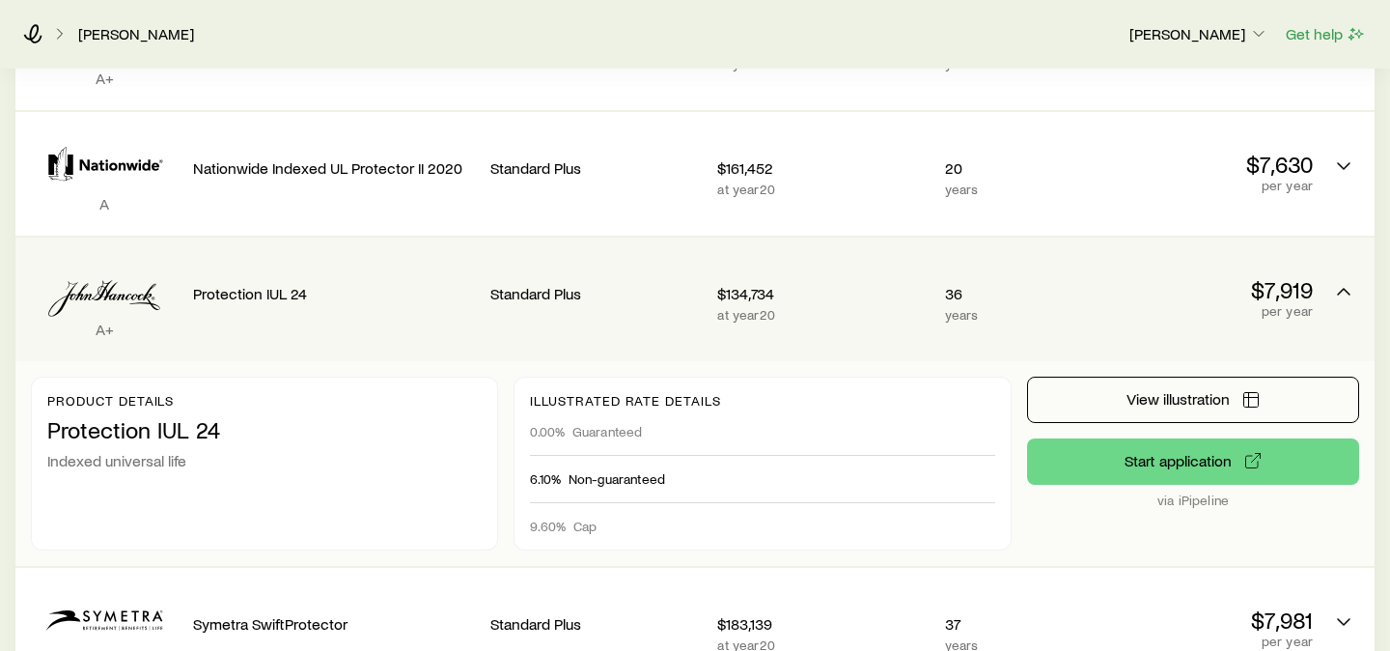
click at [1122, 276] on p "$7,919" at bounding box center [1207, 289] width 211 height 27
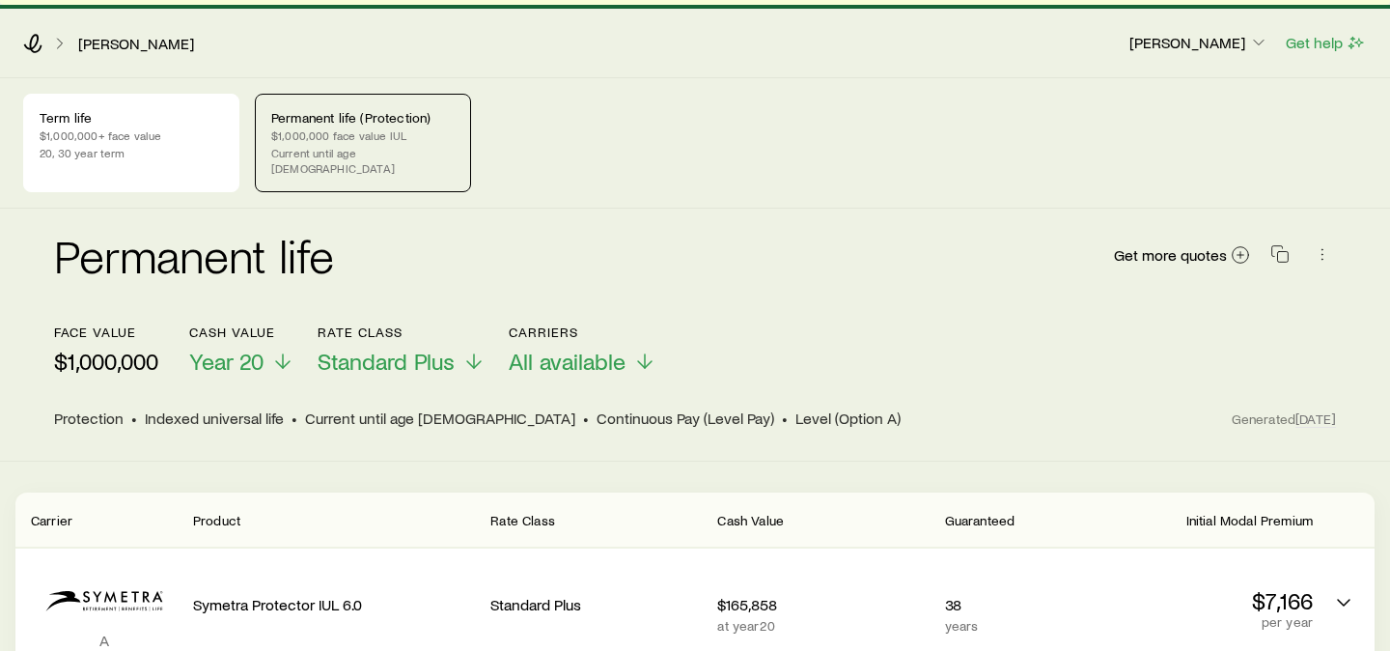
scroll to position [0, 0]
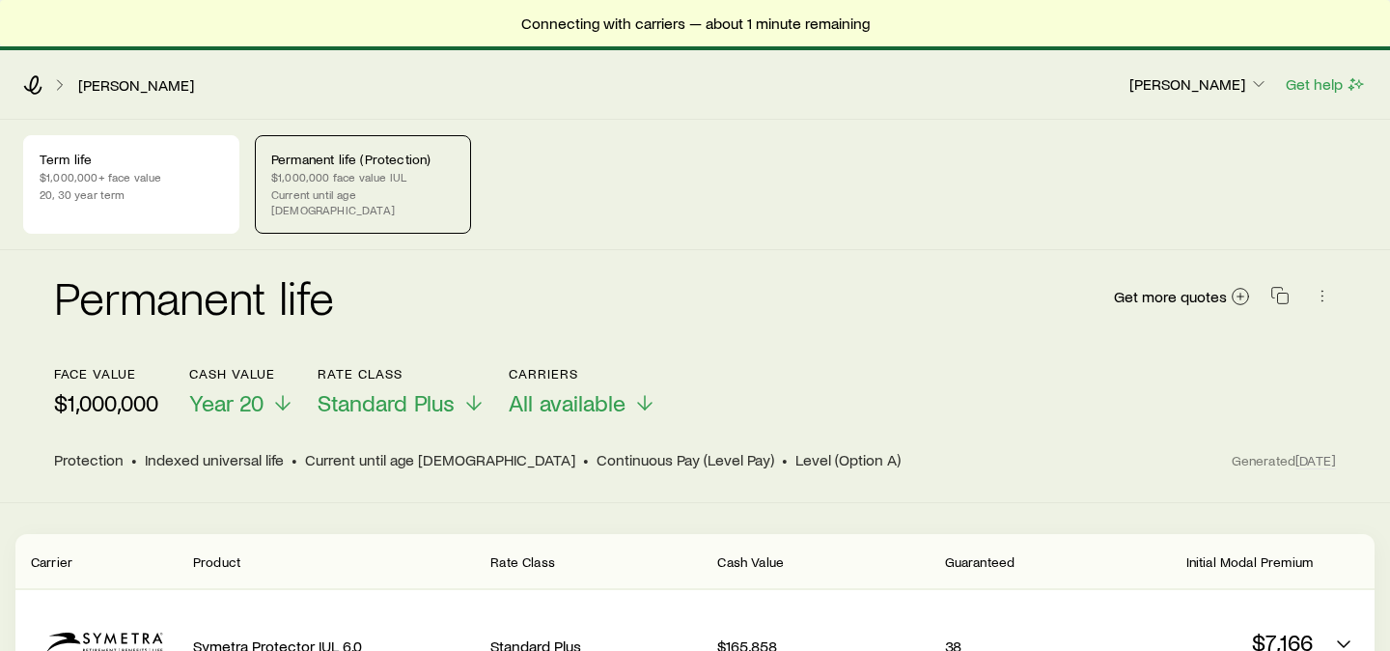
click at [650, 142] on div "Term life $1,000,000+ face value 20, 30 year term Permanent life (Protection) $…" at bounding box center [695, 184] width 1344 height 98
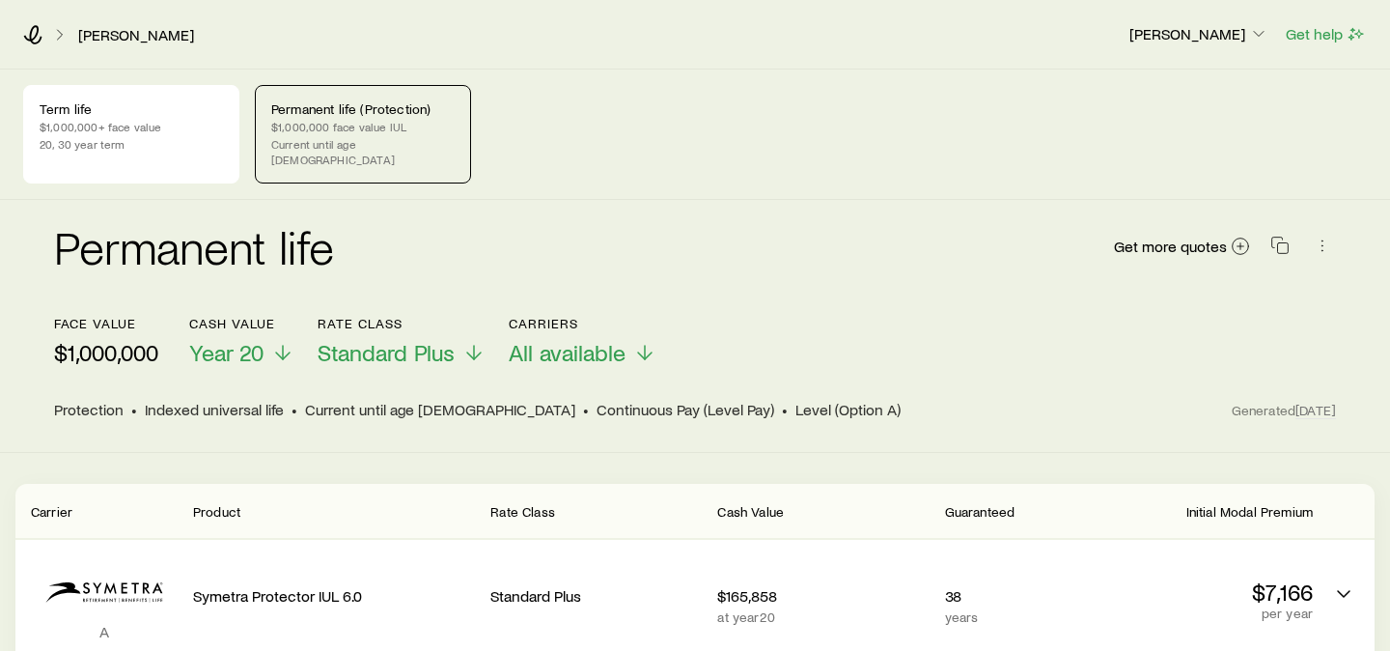
scroll to position [1, 0]
click at [111, 146] on p "20, 30 year term" at bounding box center [131, 142] width 183 height 15
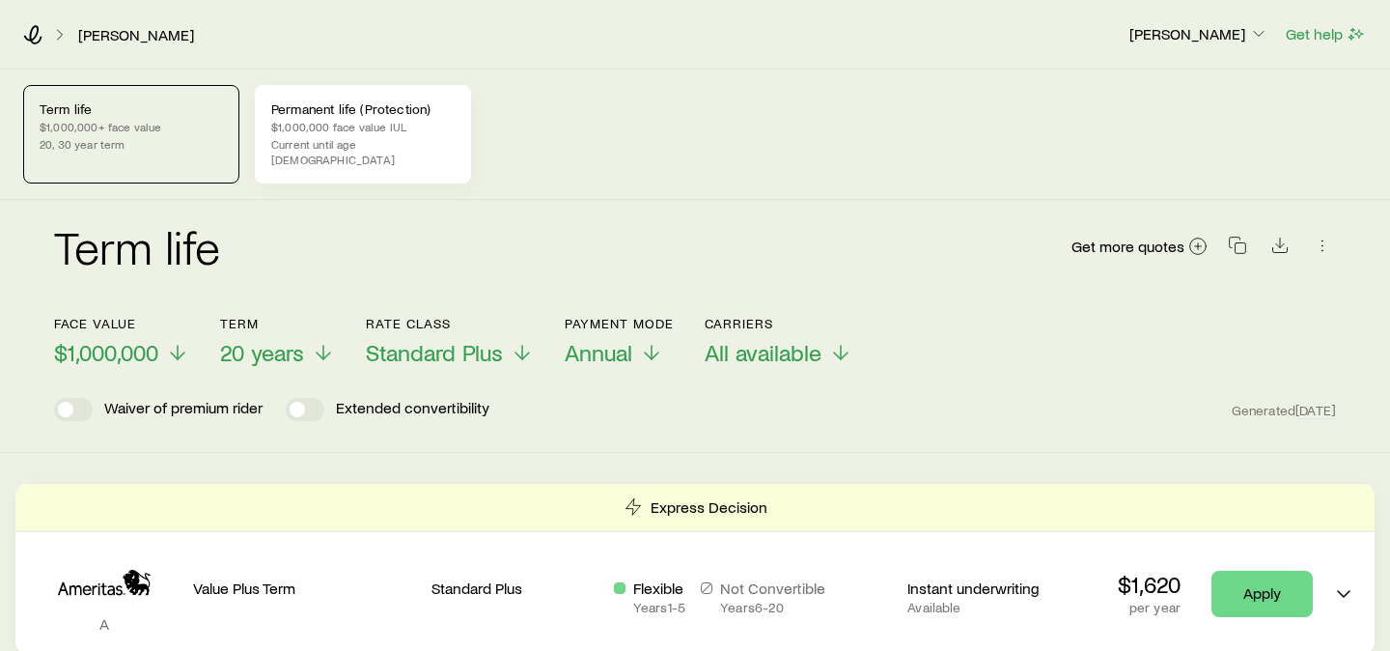
click at [351, 118] on div "Permanent life (Protection) $1,000,000 face value IUL Current until age [DEMOGR…" at bounding box center [363, 134] width 216 height 98
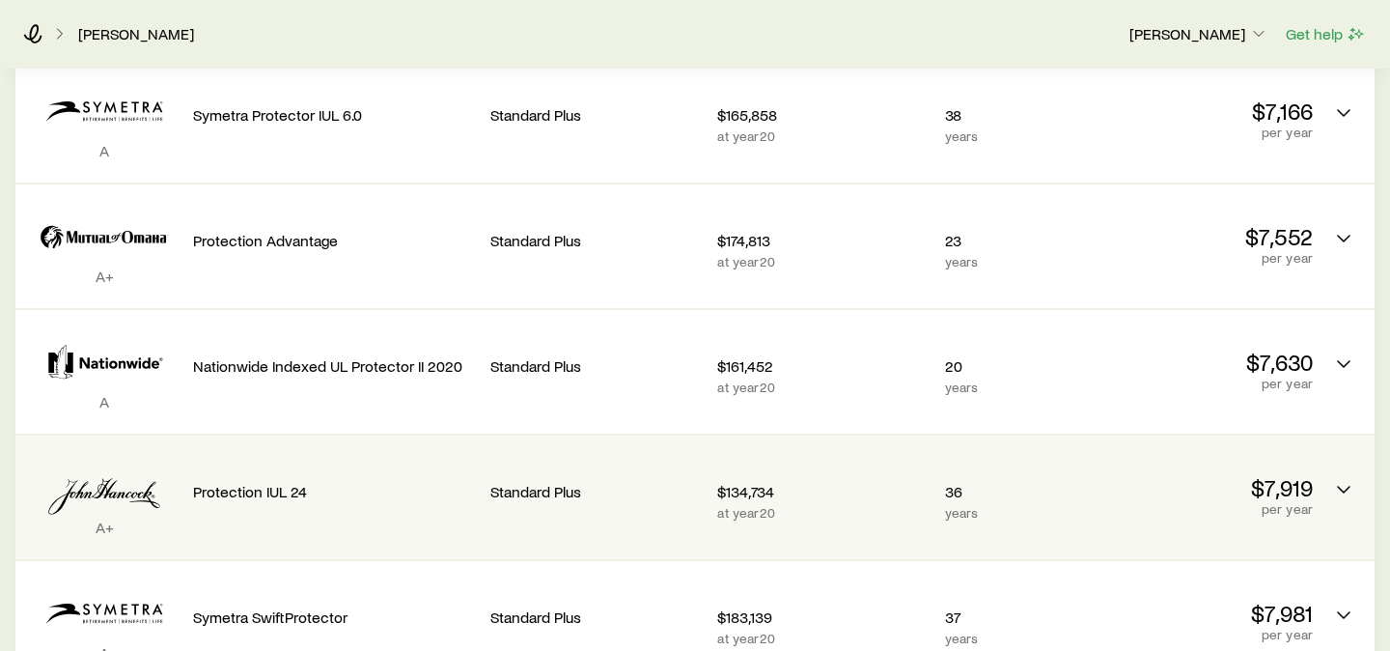
scroll to position [488, 0]
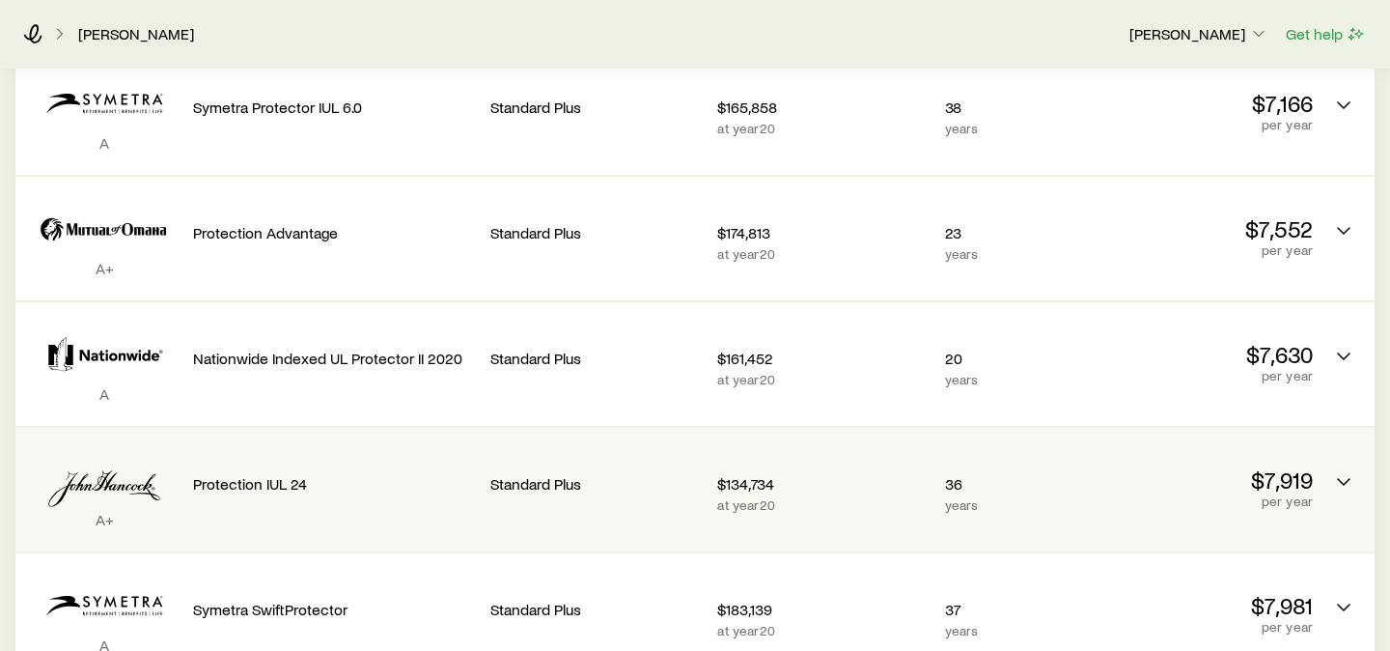
click at [851, 457] on div "$134,734 at year 20" at bounding box center [822, 489] width 211 height 93
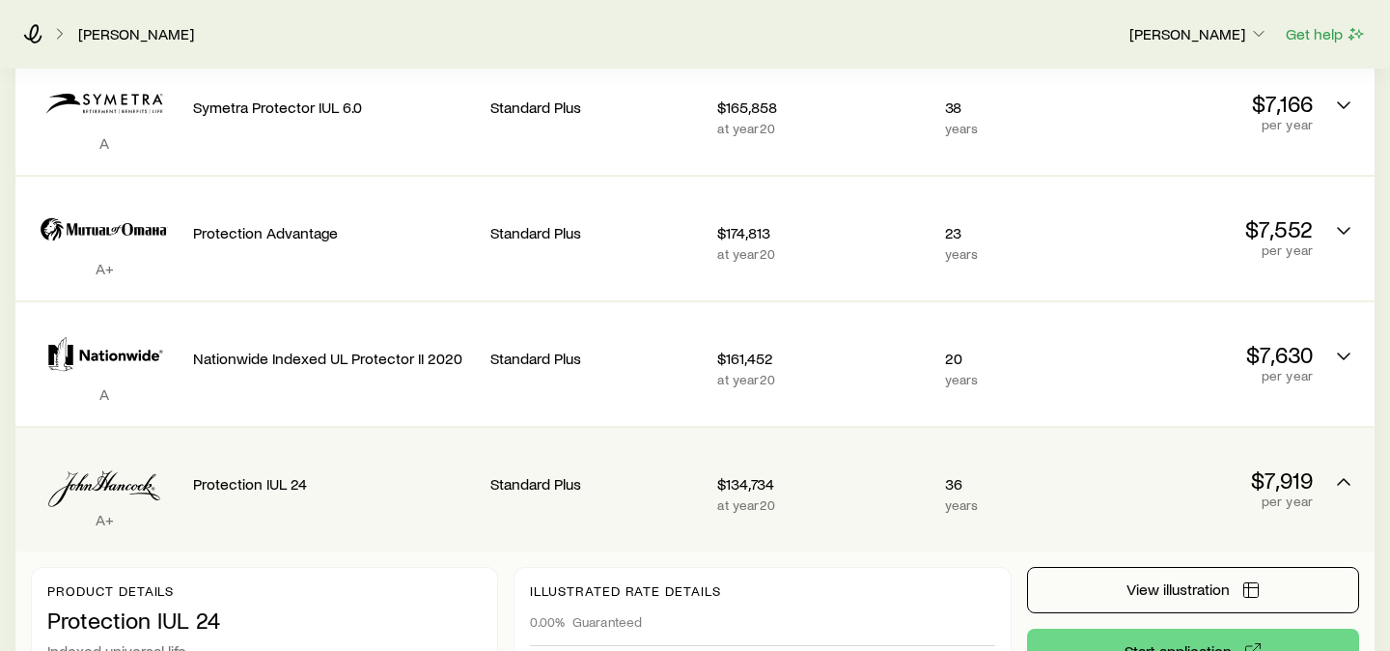
click at [851, 457] on div "$134,734 at year 20" at bounding box center [822, 489] width 211 height 93
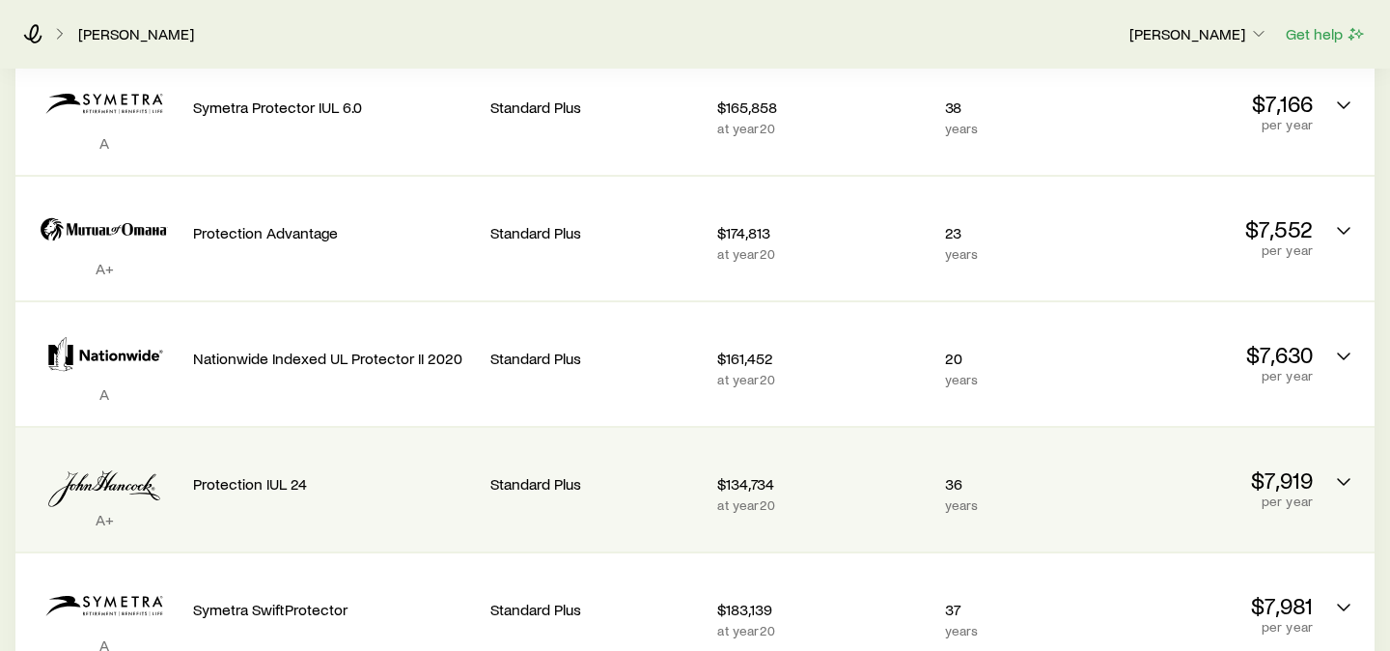
click at [851, 457] on div "$134,734 at year 20" at bounding box center [822, 489] width 211 height 93
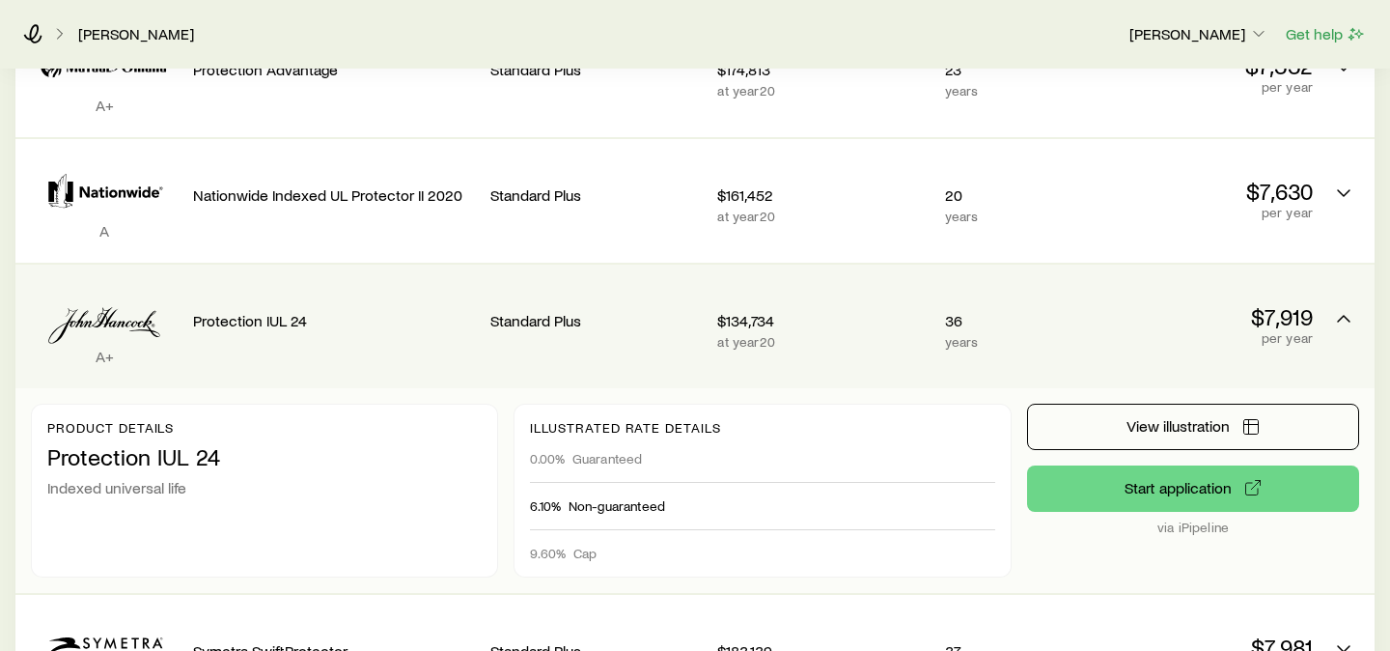
scroll to position [658, 0]
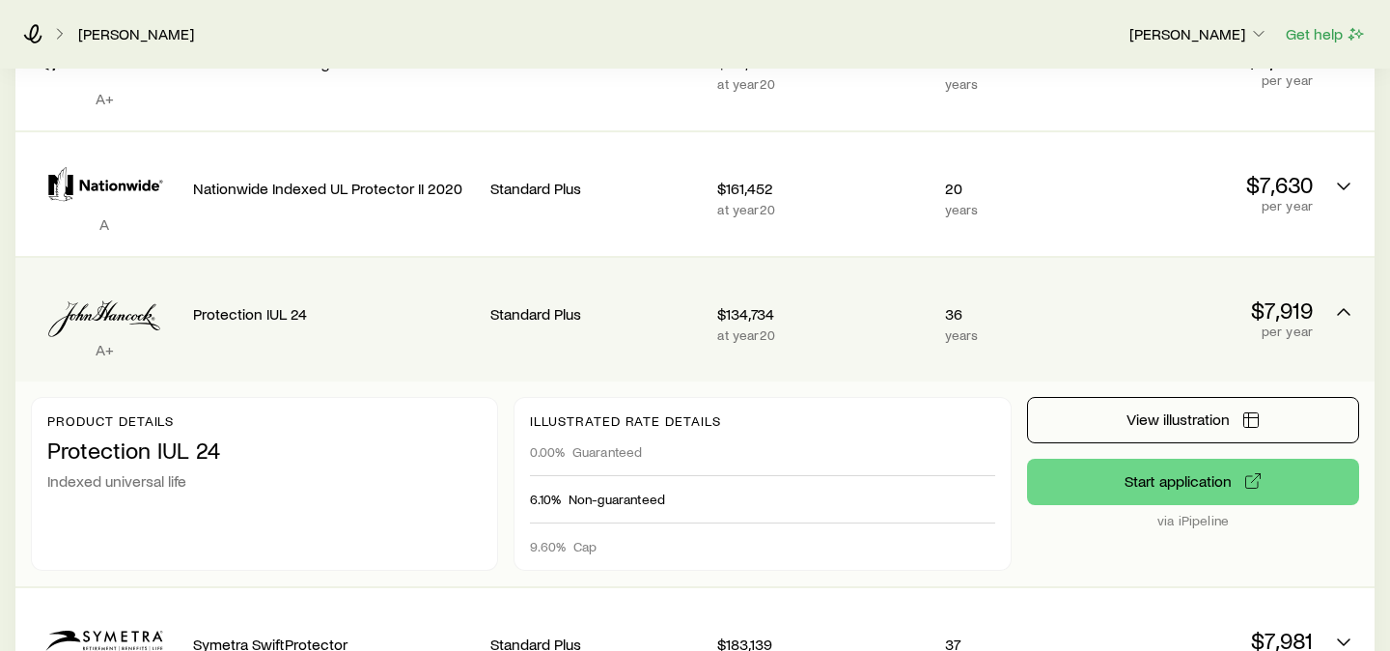
click at [860, 273] on div "$134,734 at year 20" at bounding box center [822, 319] width 211 height 93
